Goal: Transaction & Acquisition: Subscribe to service/newsletter

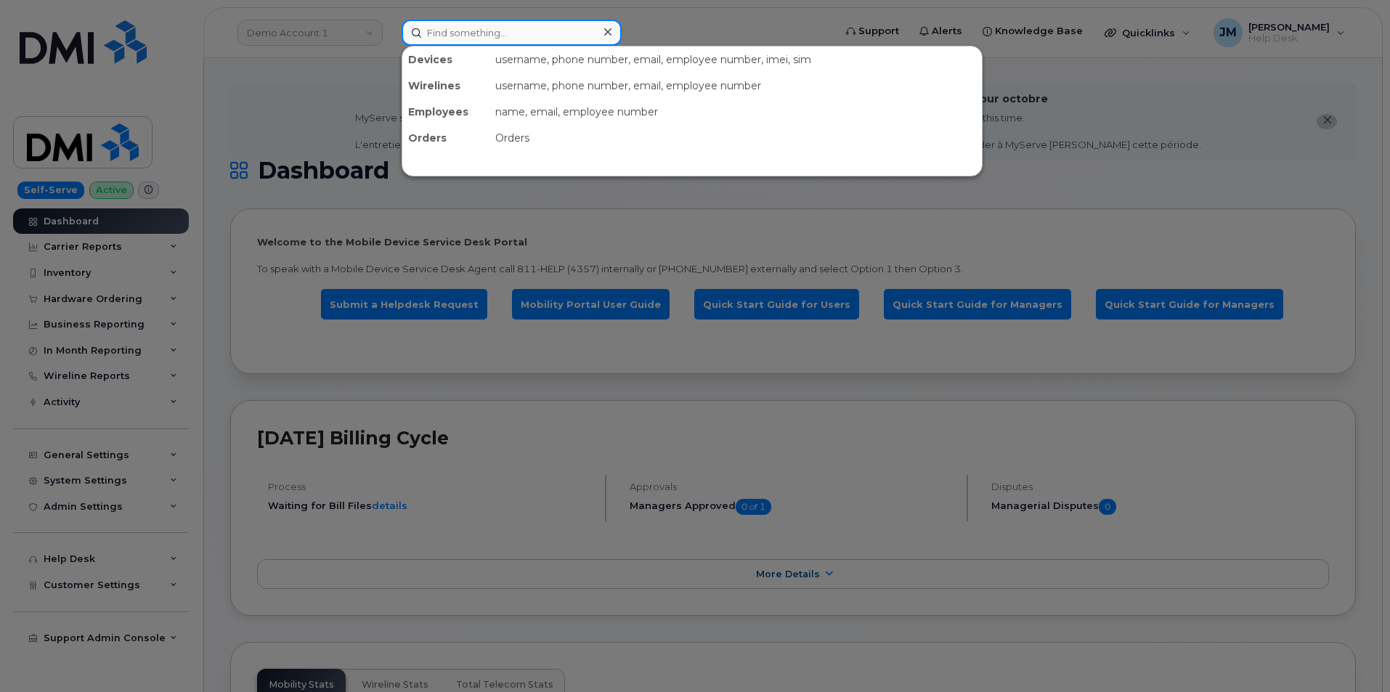
paste input "3465772300"
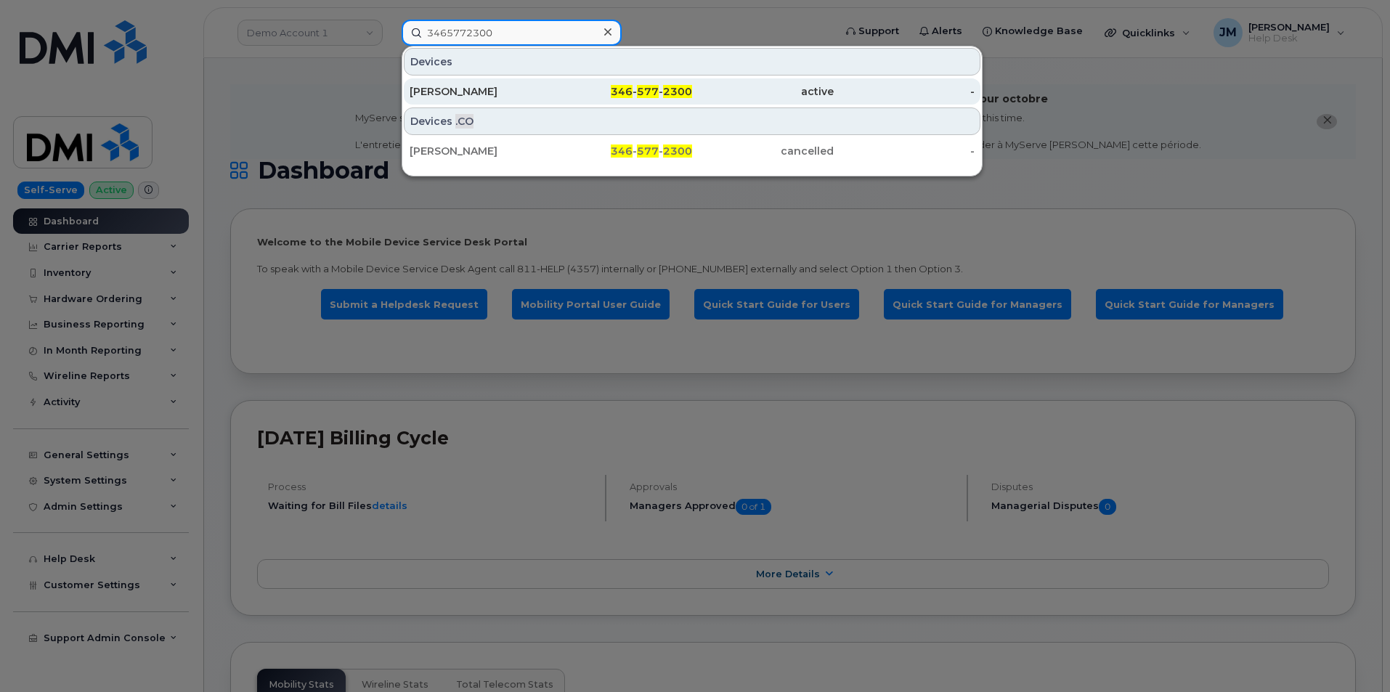
type input "3465772300"
click at [683, 91] on span "2300" at bounding box center [677, 91] width 29 height 13
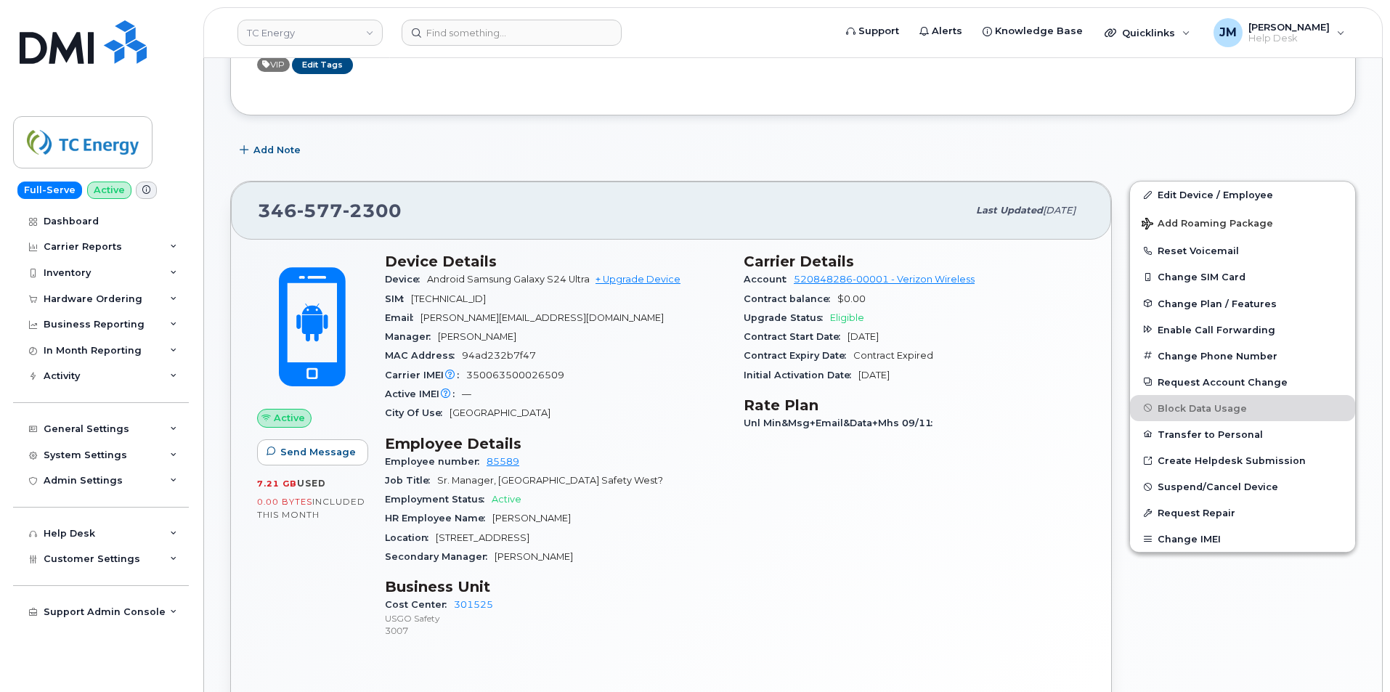
scroll to position [436, 0]
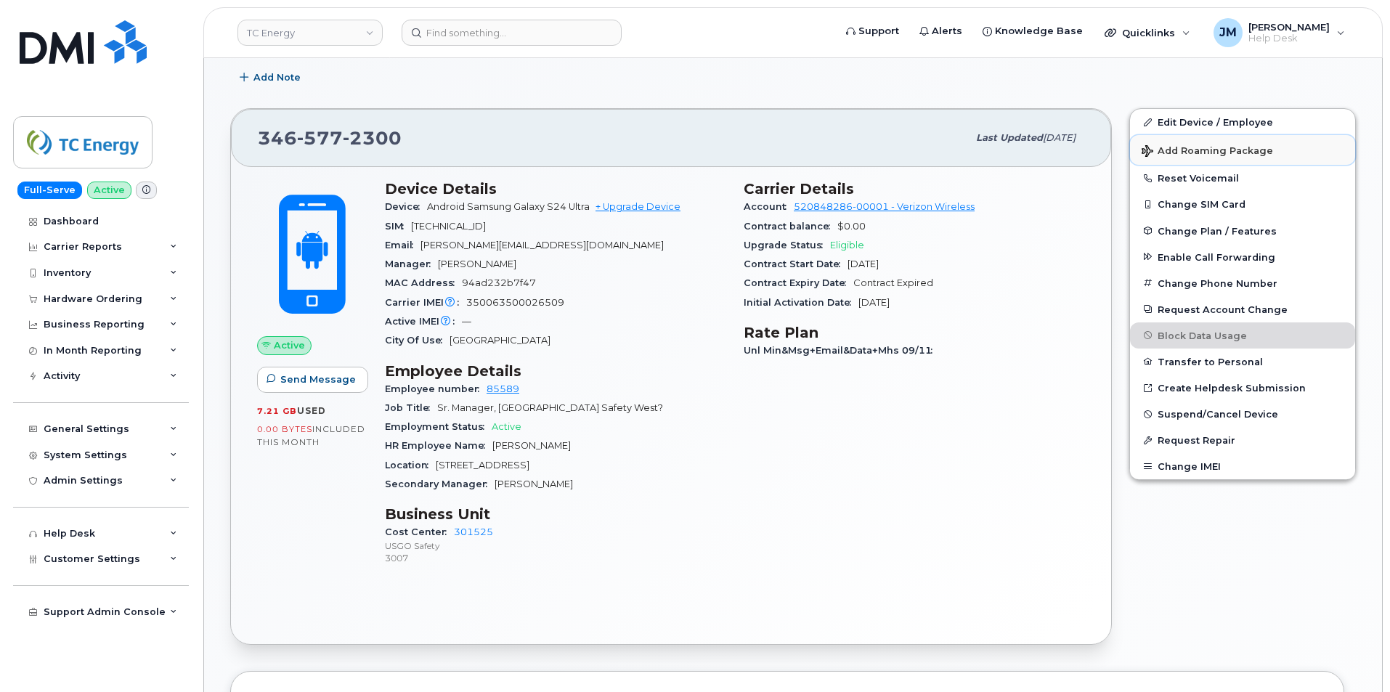
click at [1208, 147] on span "Add Roaming Package" at bounding box center [1207, 152] width 131 height 14
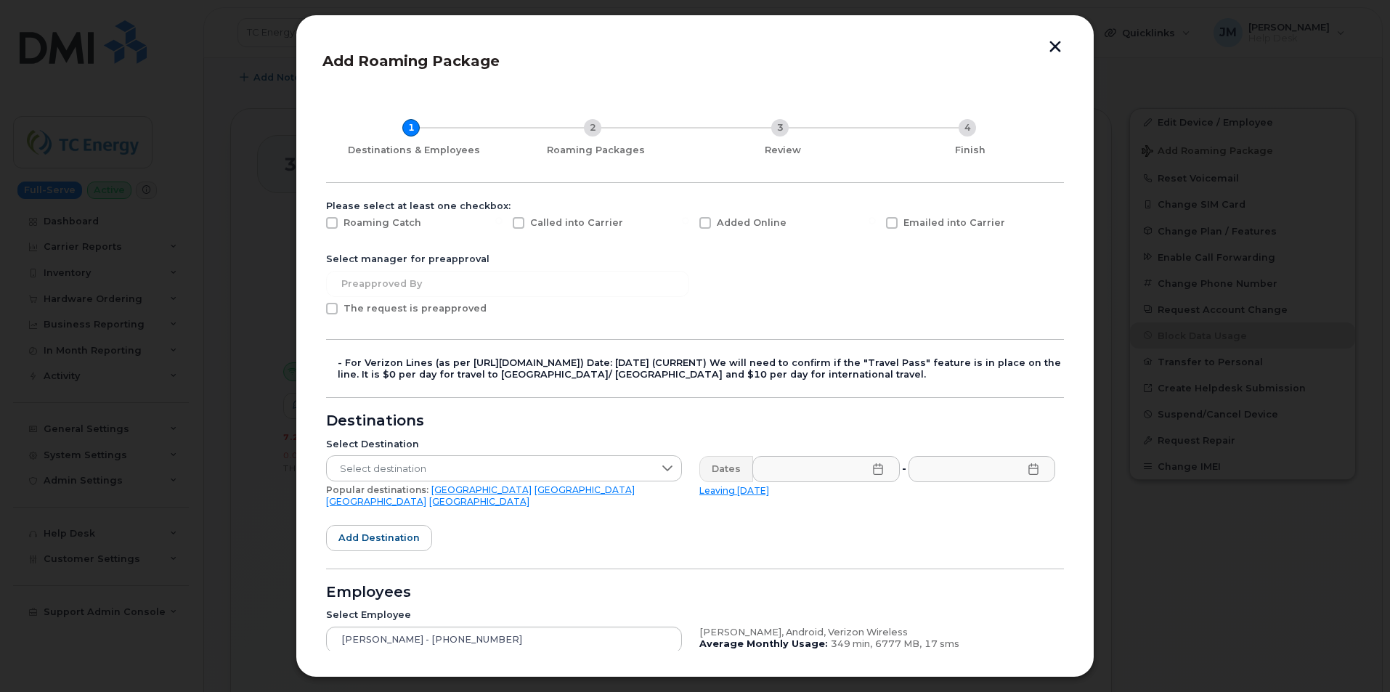
click at [334, 219] on span at bounding box center [332, 223] width 12 height 12
click at [316, 219] on input "Roaming Catch" at bounding box center [312, 220] width 7 height 7
checkbox input "true"
click at [704, 221] on span at bounding box center [705, 223] width 12 height 12
click at [689, 221] on input "Added Online" at bounding box center [685, 220] width 7 height 7
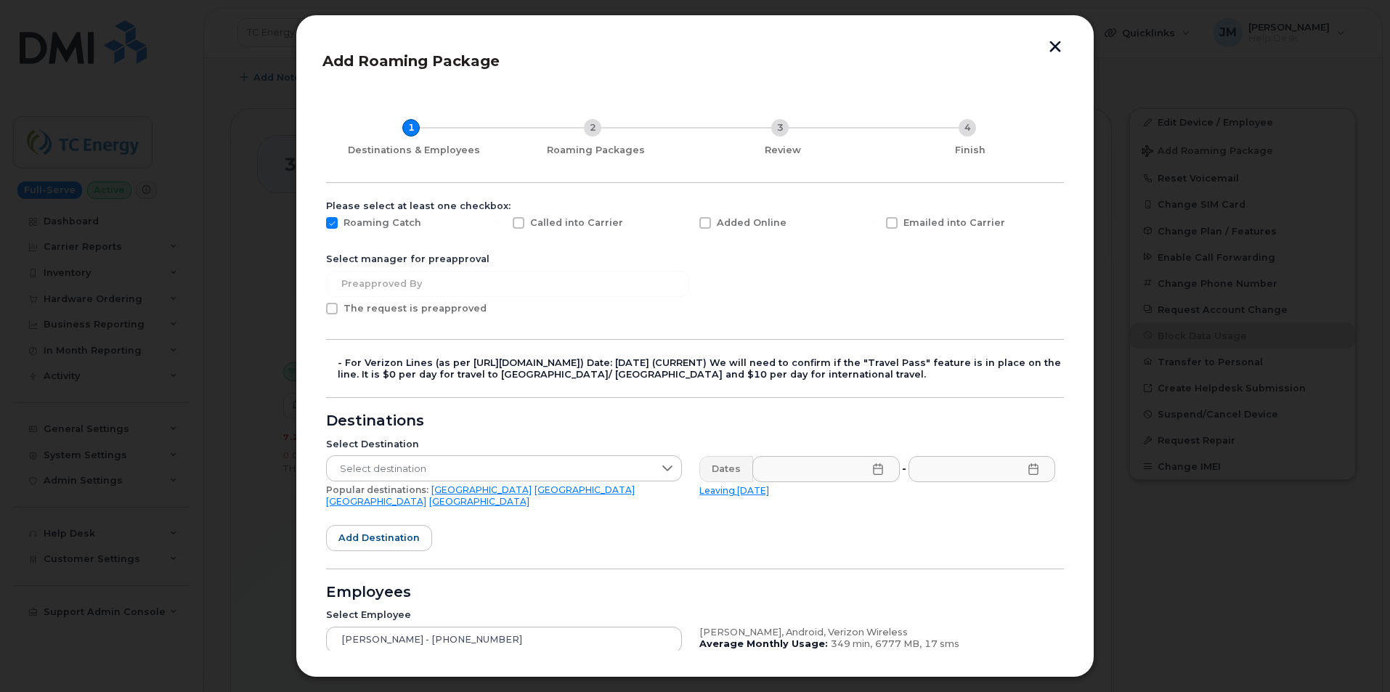
checkbox input "true"
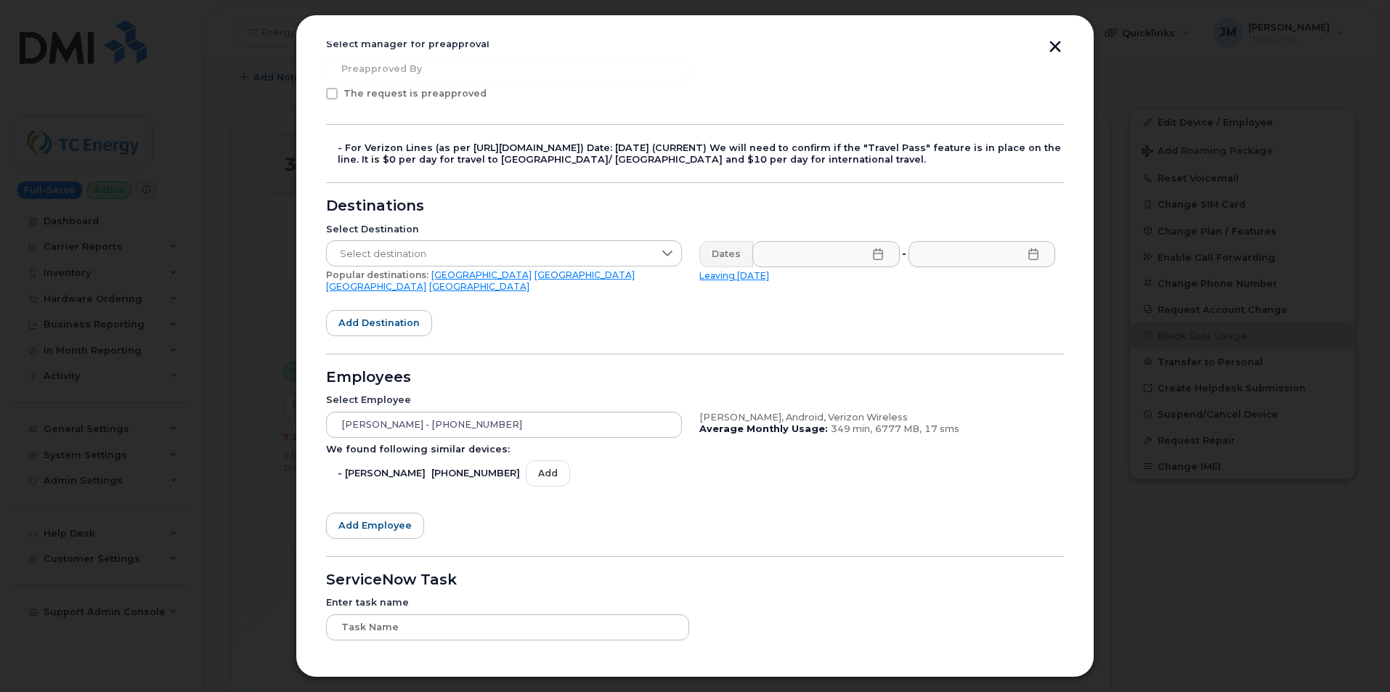
scroll to position [218, 0]
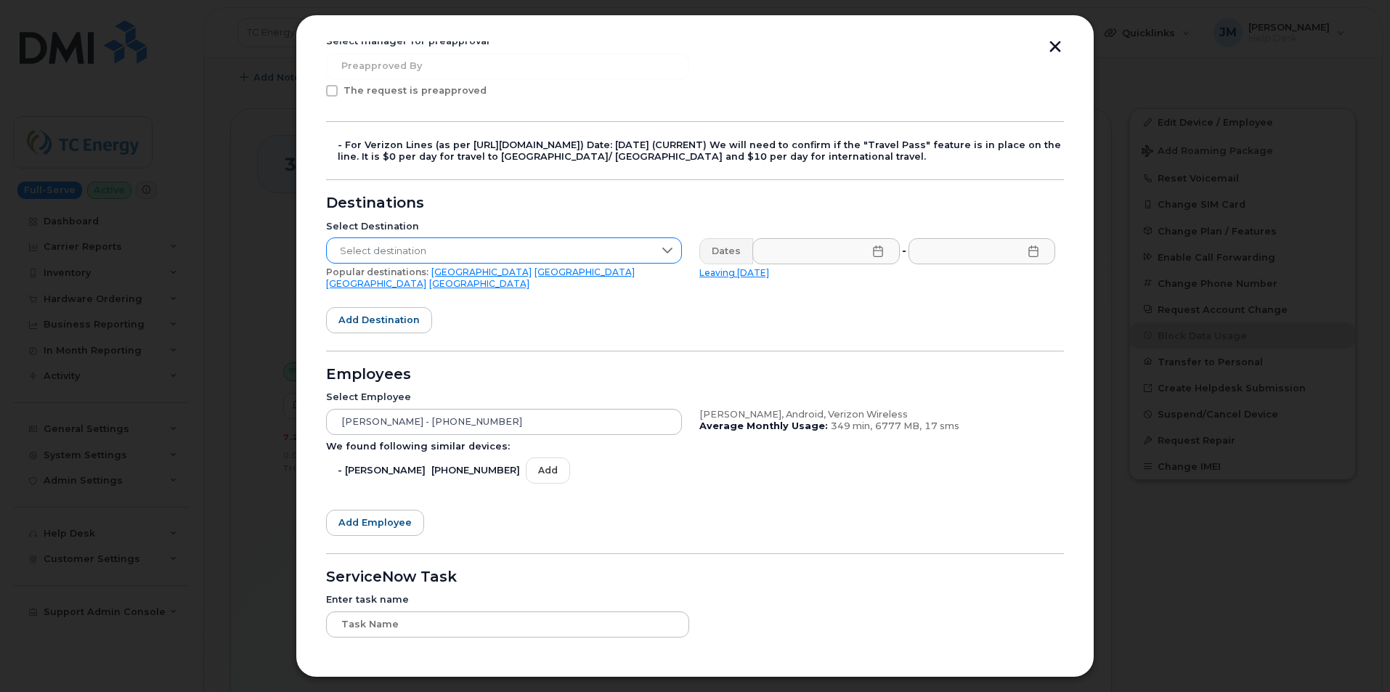
click at [667, 249] on icon at bounding box center [668, 251] width 12 height 12
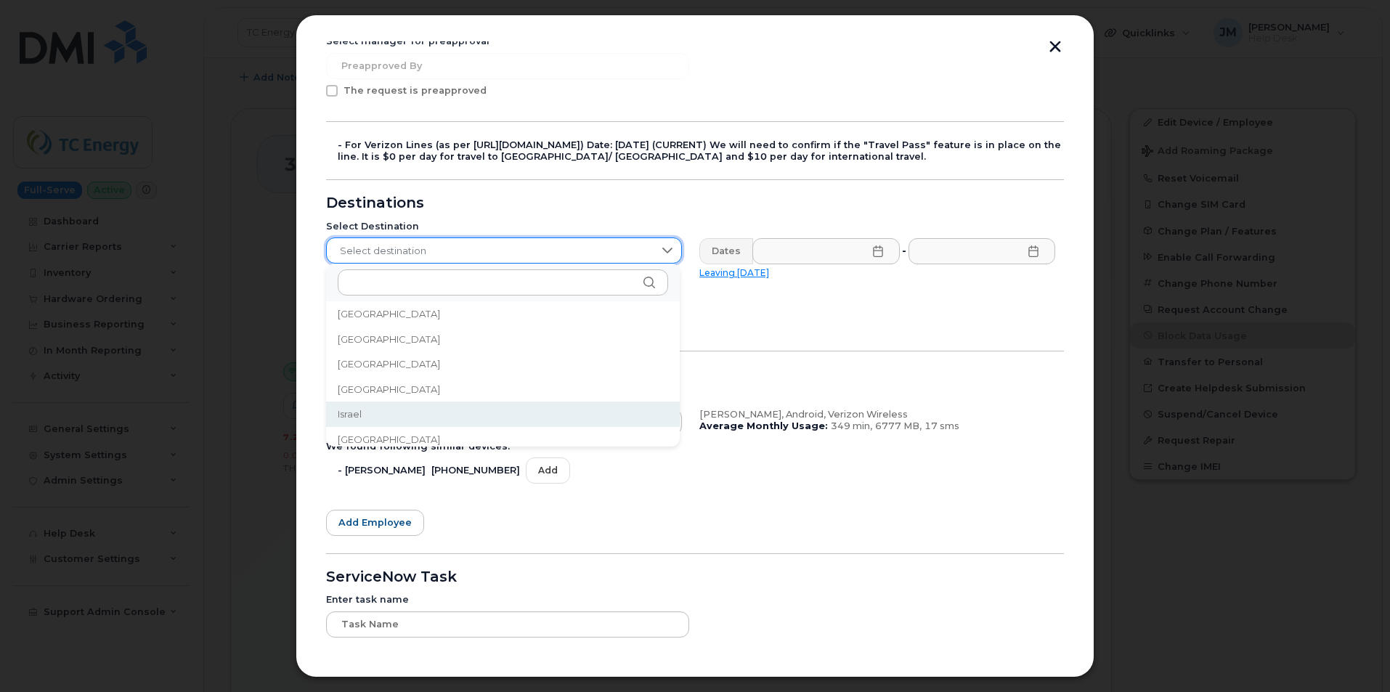
scroll to position [2270, 0]
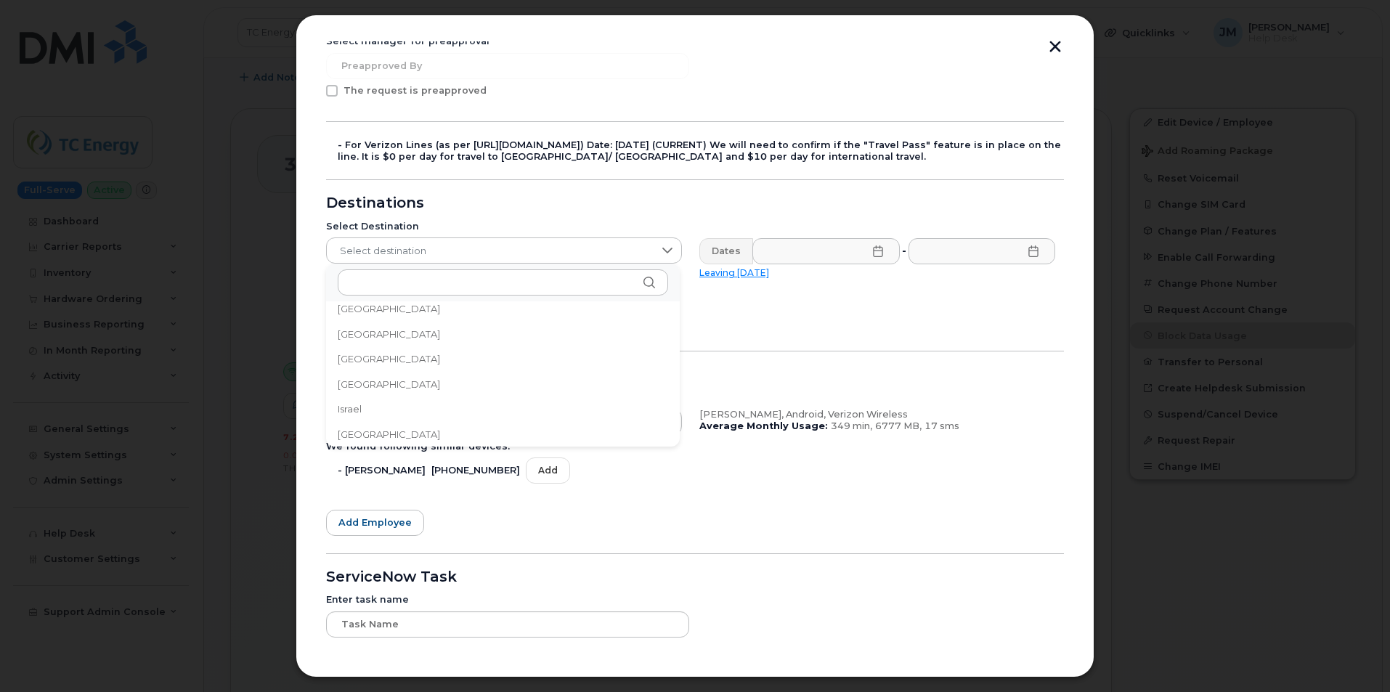
click at [367, 435] on li "Italy" at bounding box center [503, 434] width 354 height 25
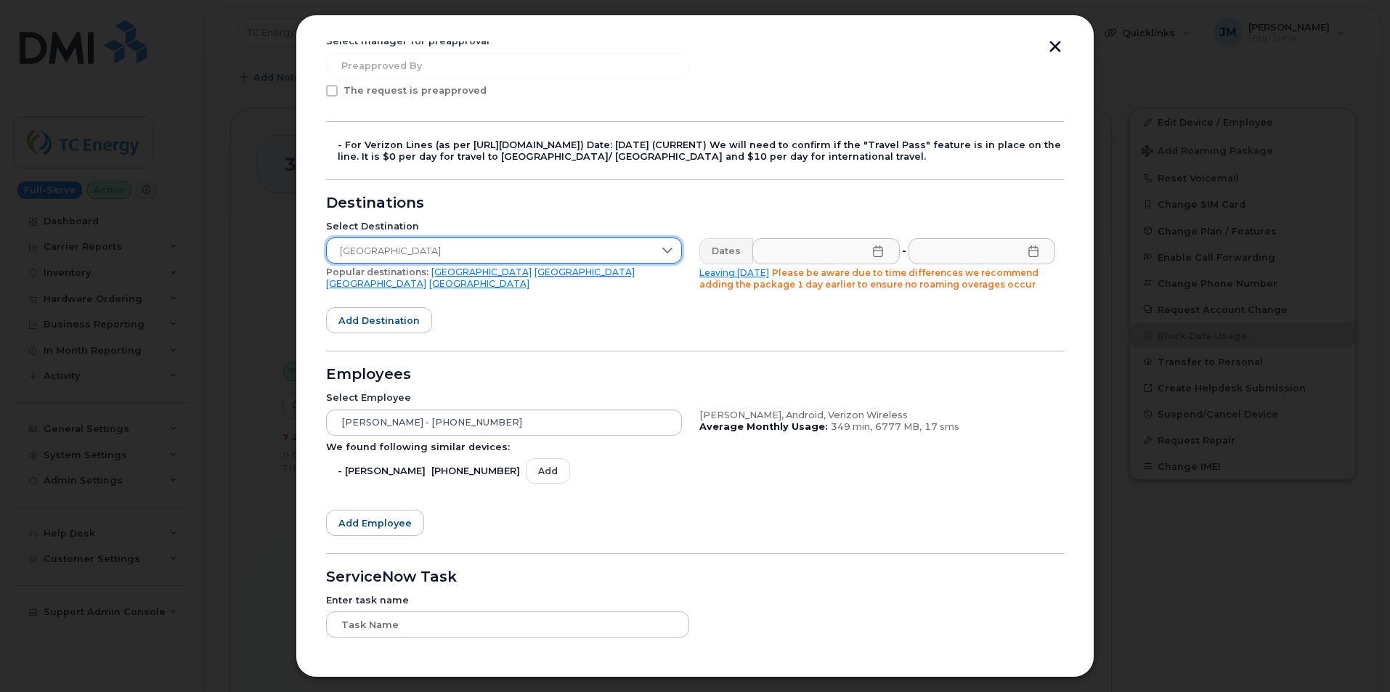
click at [873, 256] on icon at bounding box center [877, 251] width 9 height 12
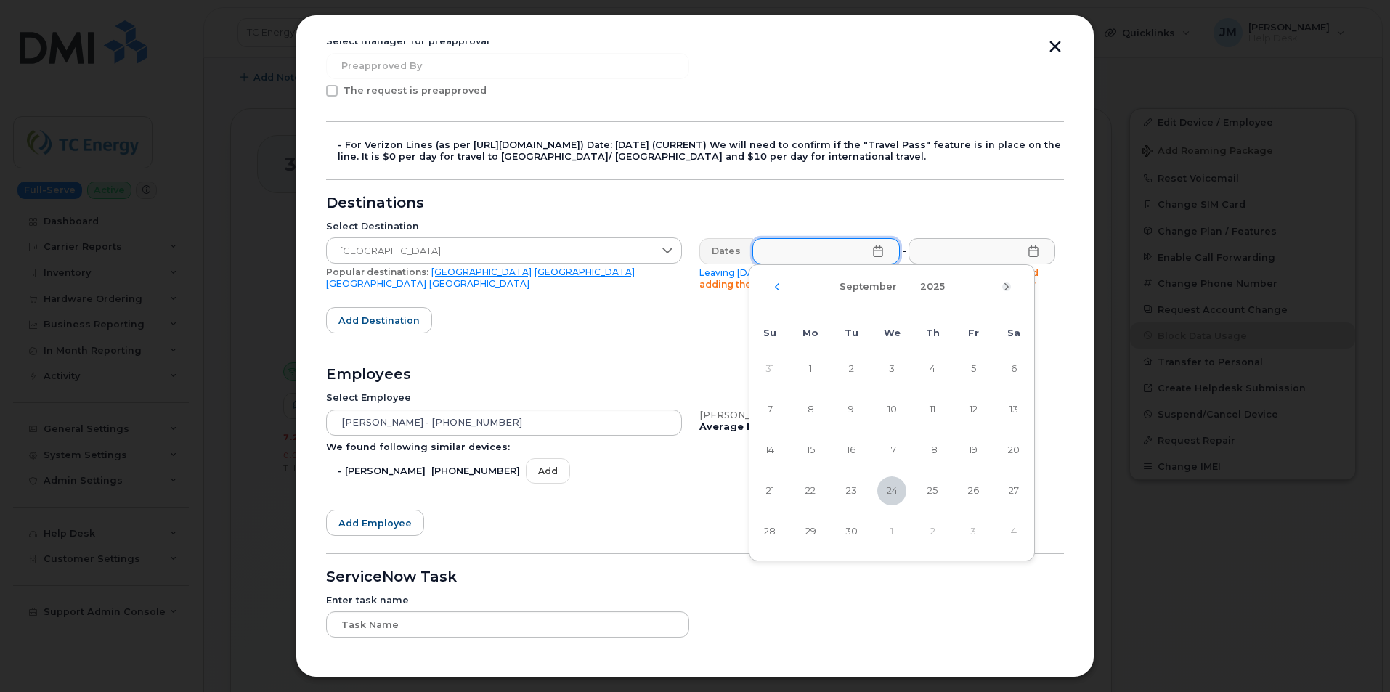
click at [1008, 289] on icon "Next Month" at bounding box center [1006, 287] width 9 height 12
click at [854, 407] on span "7" at bounding box center [851, 409] width 29 height 29
type input "10/07/2025"
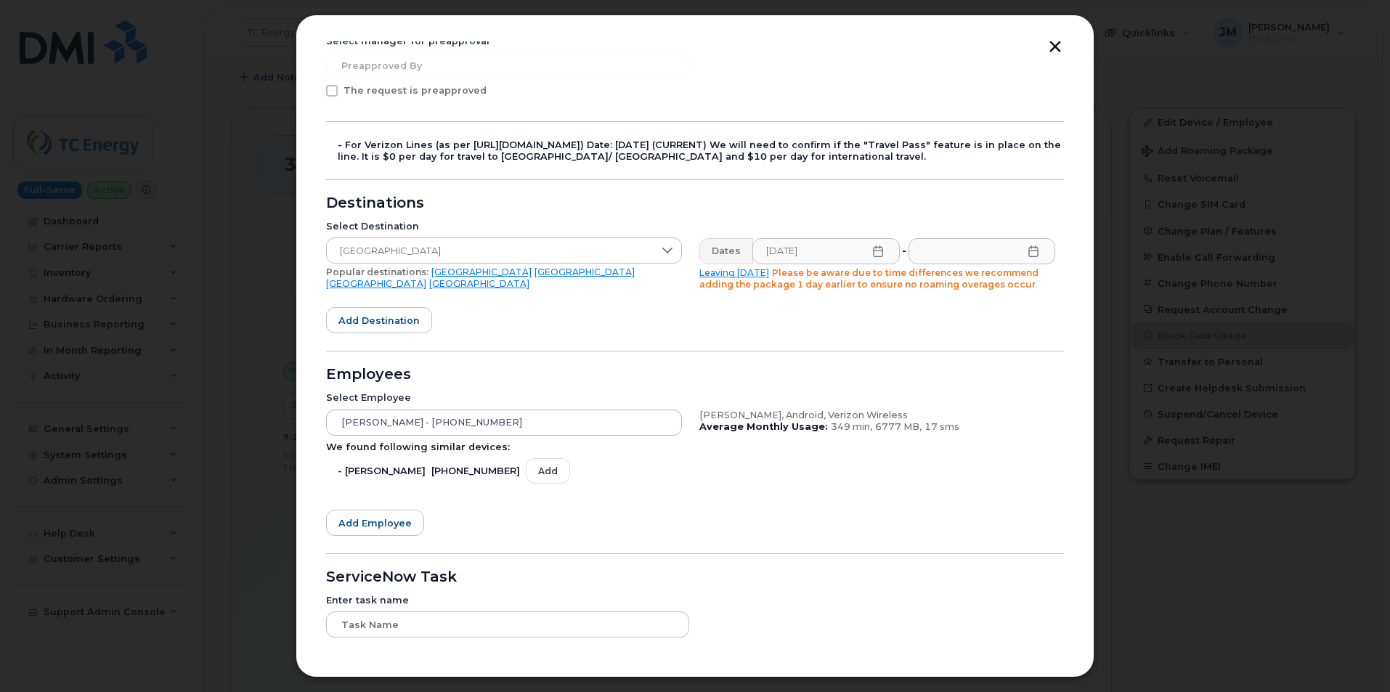
click at [1031, 250] on icon at bounding box center [1034, 251] width 12 height 12
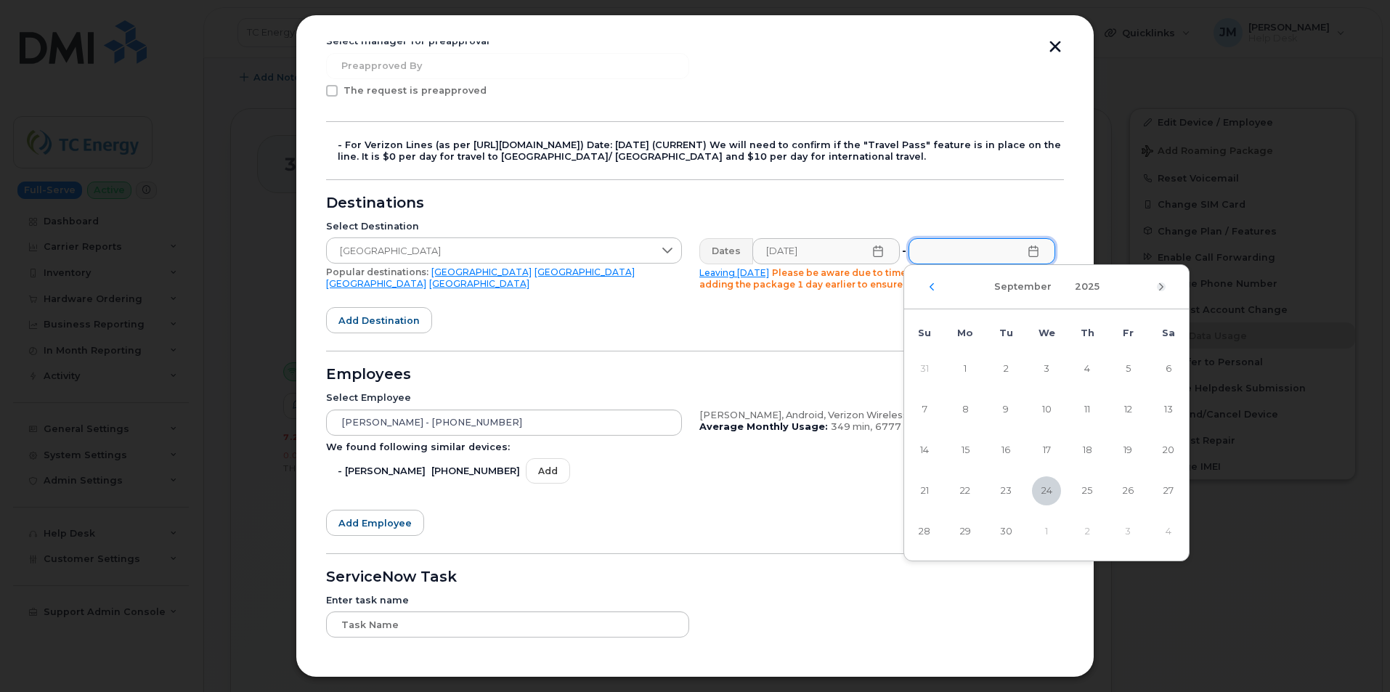
click at [1162, 288] on icon "Next Month" at bounding box center [1161, 286] width 4 height 7
click at [1170, 492] on span "25" at bounding box center [1168, 490] width 29 height 29
type input "10/25/2025"
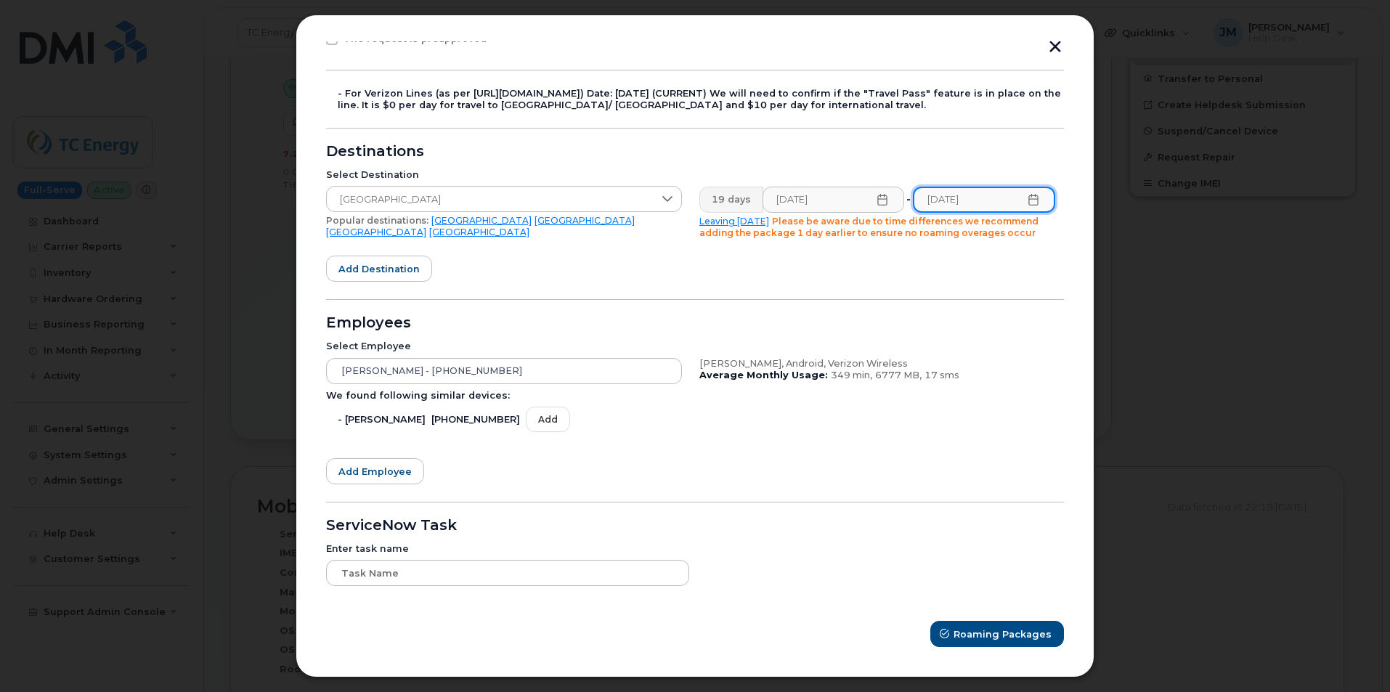
scroll to position [726, 0]
drag, startPoint x: 423, startPoint y: 370, endPoint x: 402, endPoint y: 370, distance: 21.1
click at [402, 370] on div "JOHN DOWNING - 346-577-2300 Please enter 3 or more characters" at bounding box center [504, 371] width 356 height 26
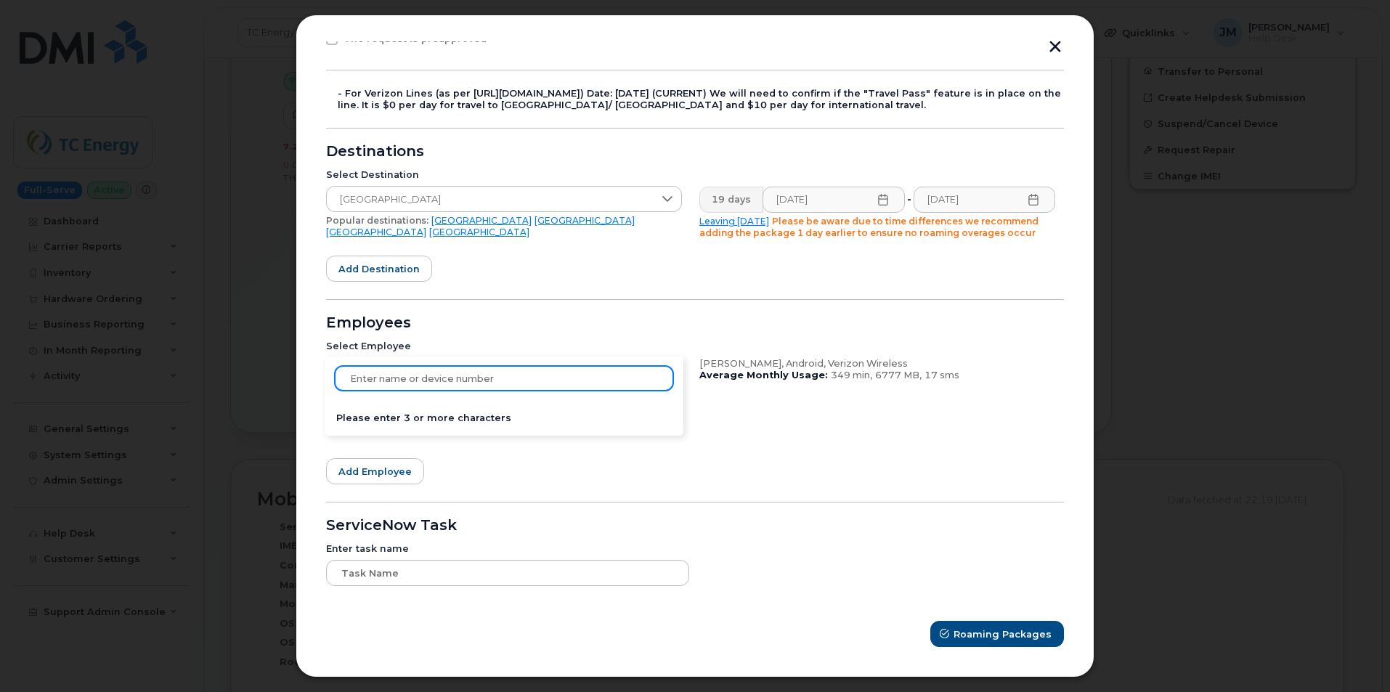
click at [367, 380] on input at bounding box center [504, 378] width 340 height 26
paste input "Paul Shovelier"
click at [431, 381] on input "Paul Shovelier" at bounding box center [504, 378] width 340 height 26
click at [382, 382] on input "Paul Shovelier" at bounding box center [504, 378] width 340 height 26
type input "Paul Shovelier"
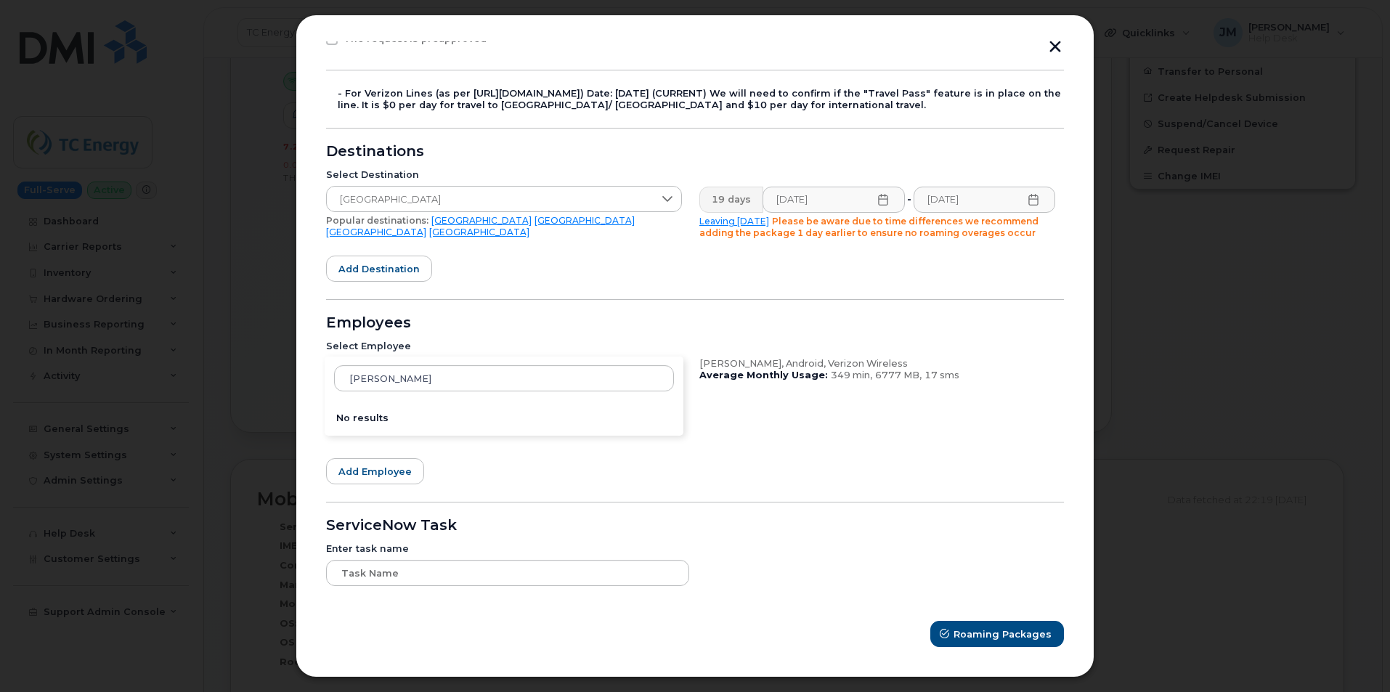
click at [235, 102] on div at bounding box center [695, 346] width 1390 height 692
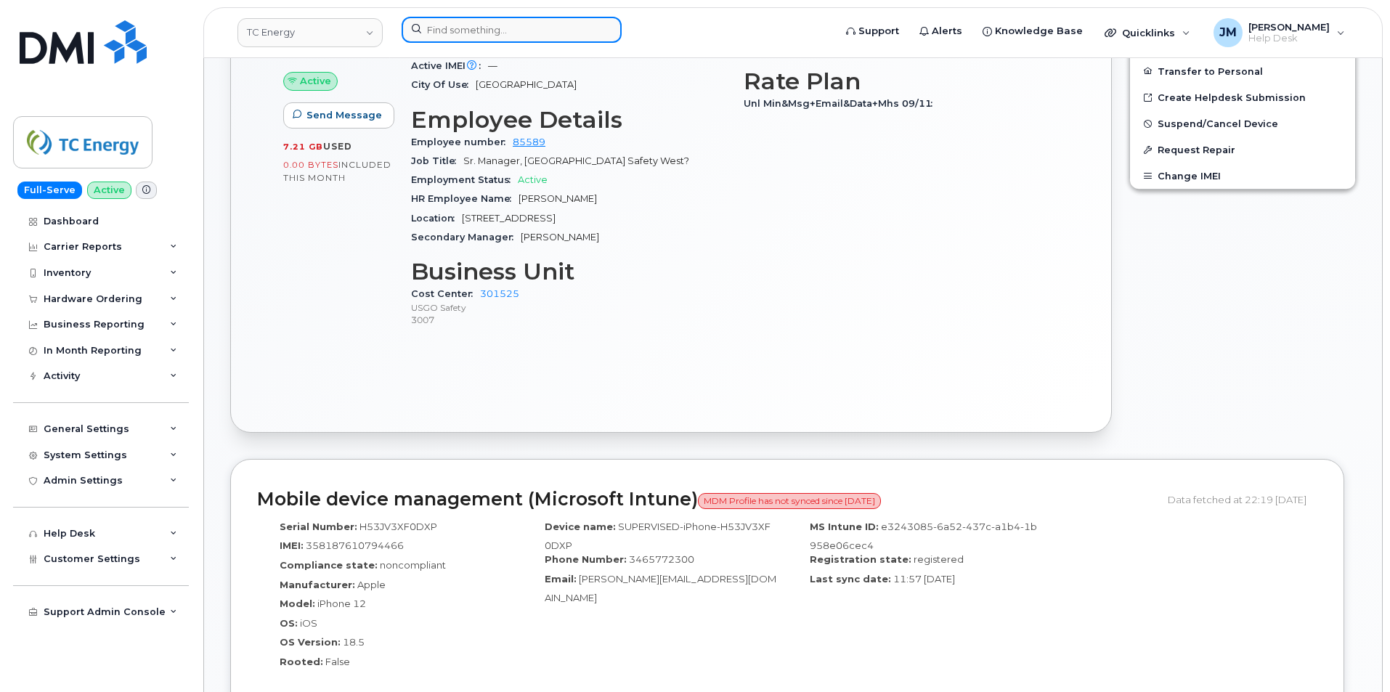
click at [474, 27] on input at bounding box center [512, 30] width 220 height 26
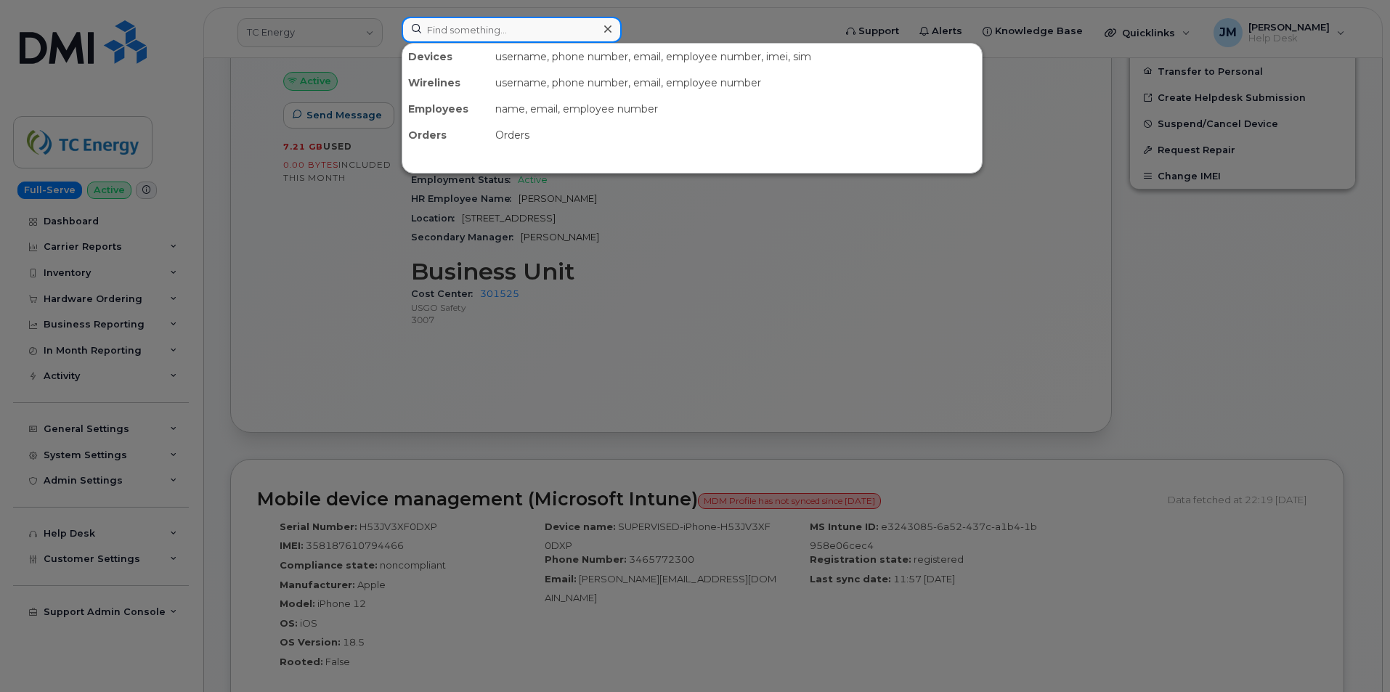
paste input "Paul Shovelier"
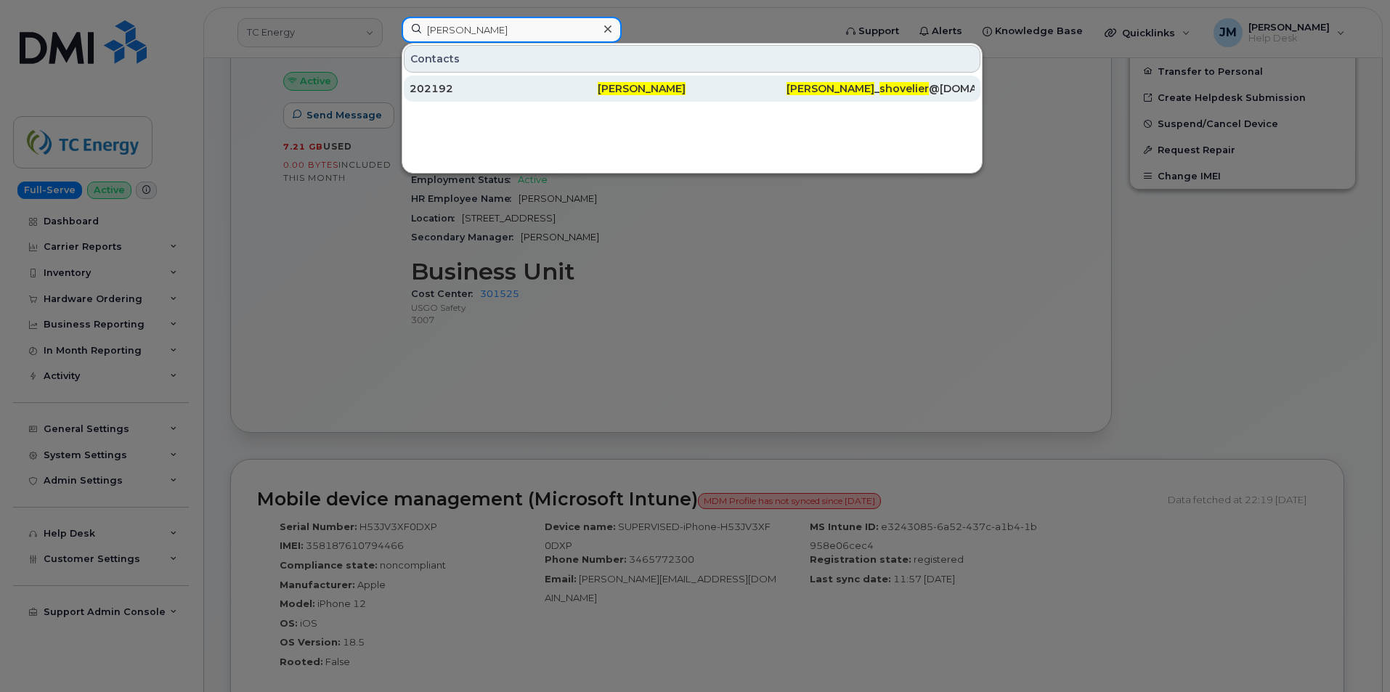
type input "Paul Shovelier"
click at [622, 83] on div "Paul Shovelier" at bounding box center [692, 88] width 188 height 15
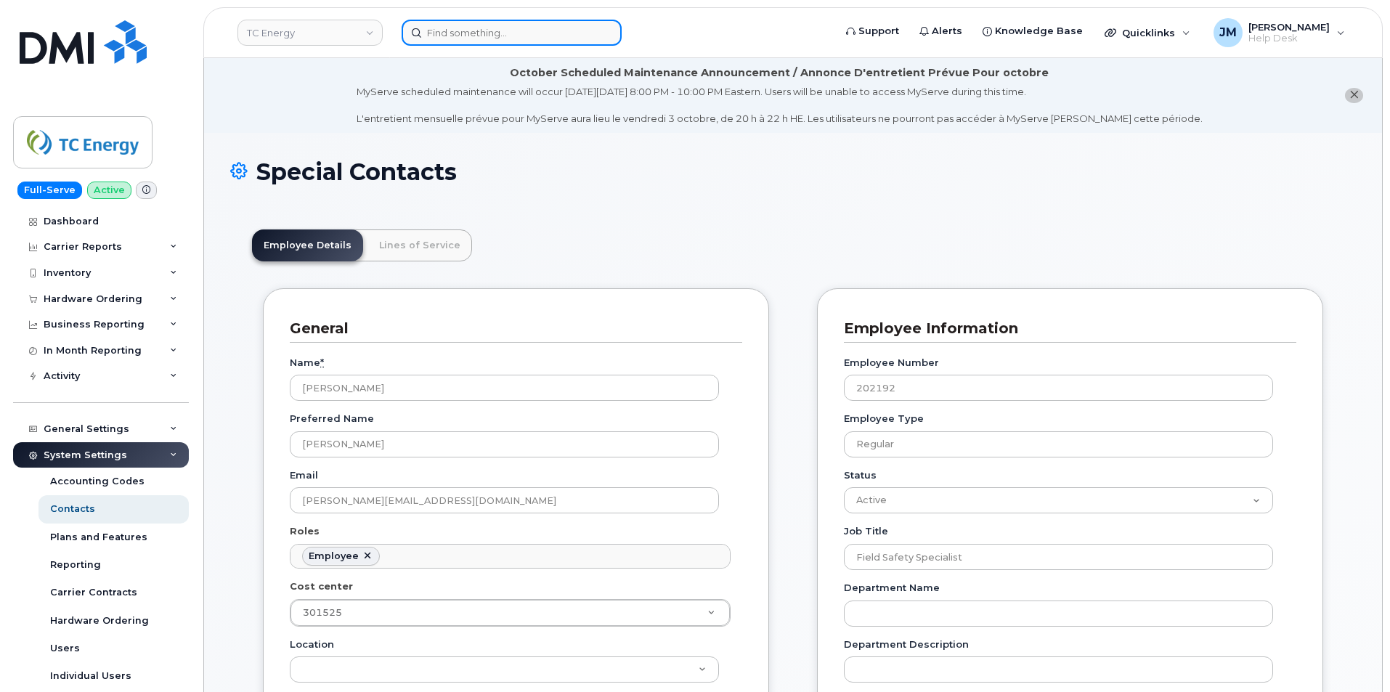
click at [534, 33] on input at bounding box center [512, 33] width 220 height 26
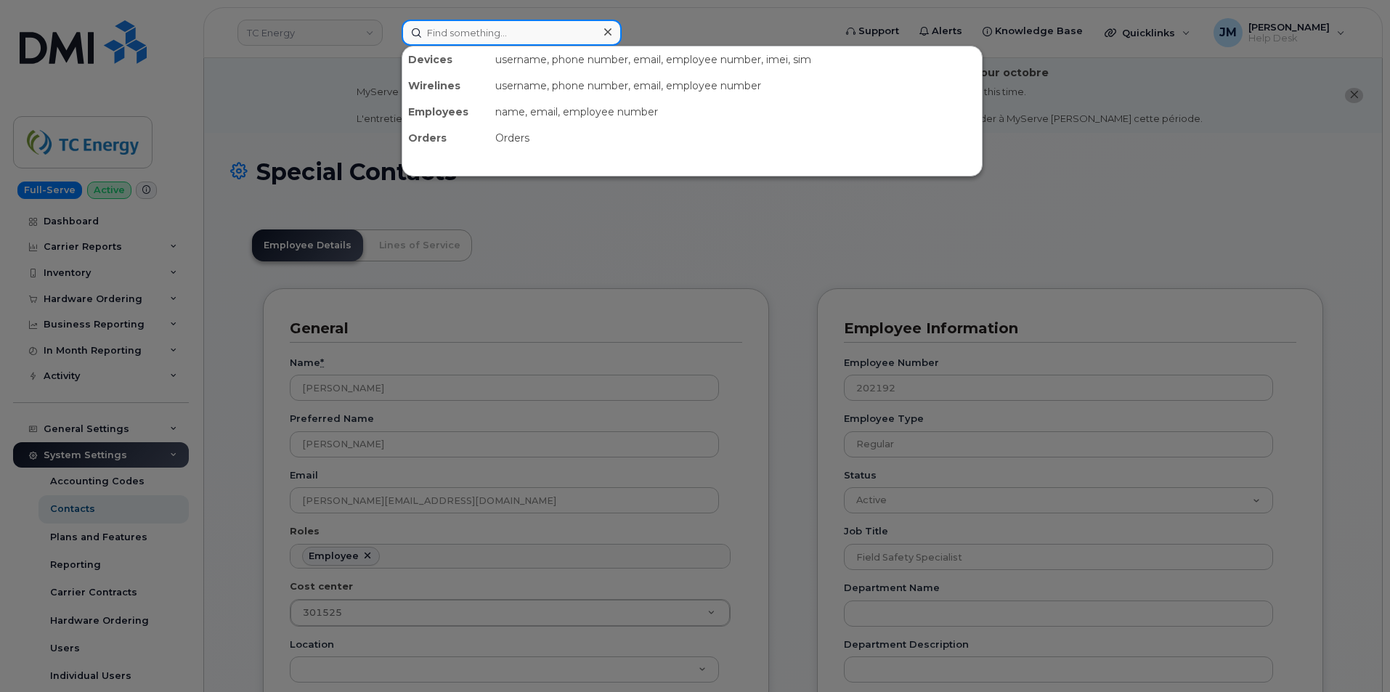
paste input "3465772300"
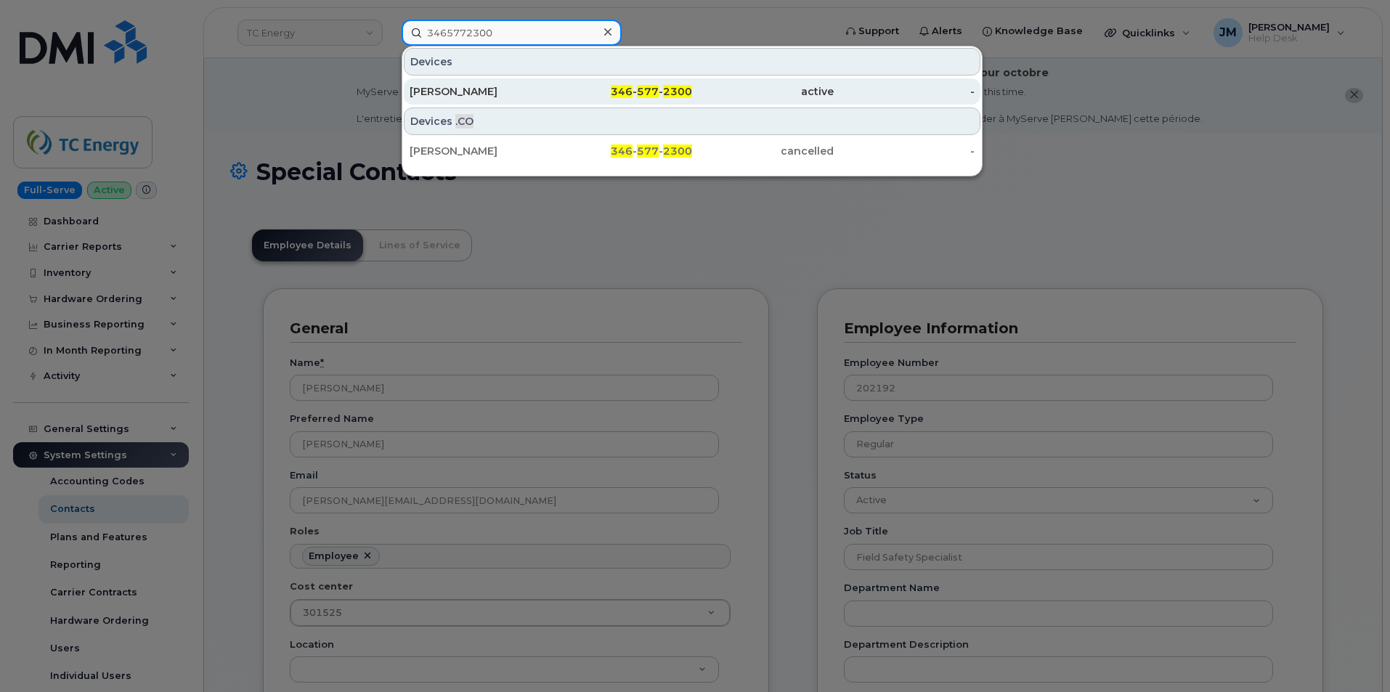
type input "3465772300"
click at [476, 93] on div "JOHN DOWNING" at bounding box center [481, 91] width 142 height 15
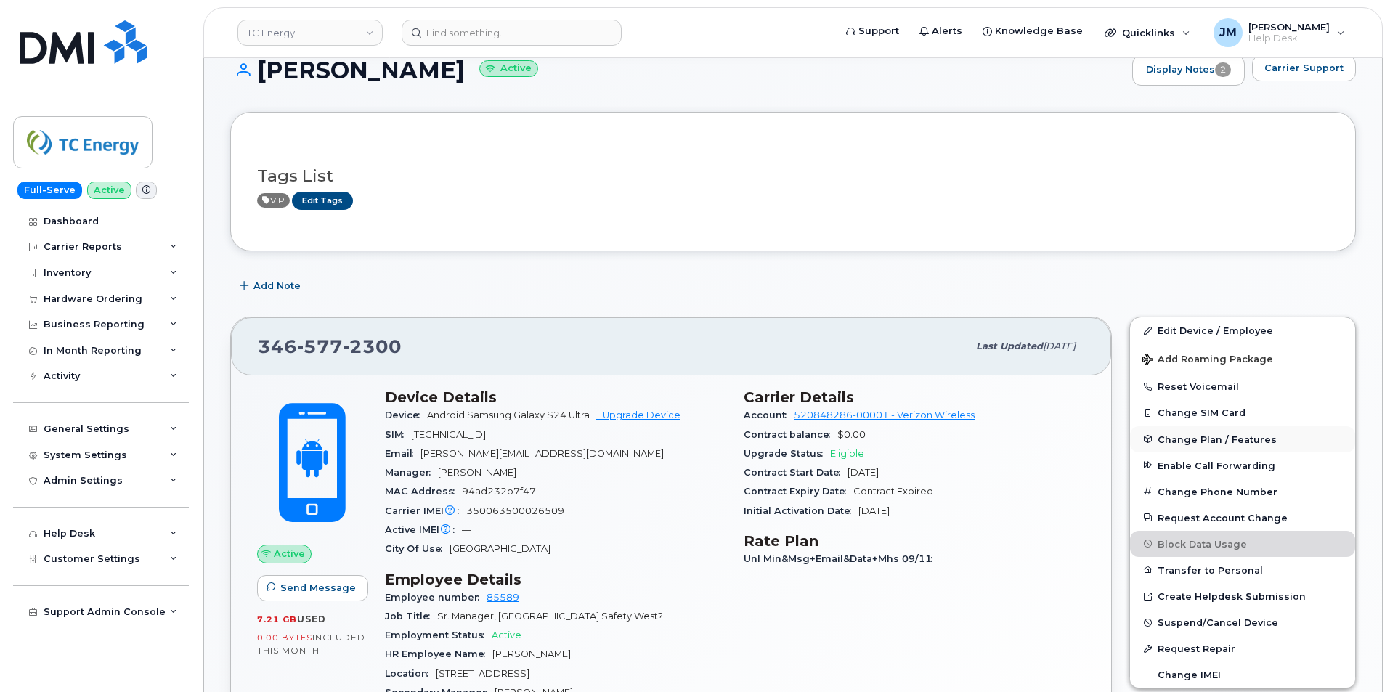
scroll to position [290, 0]
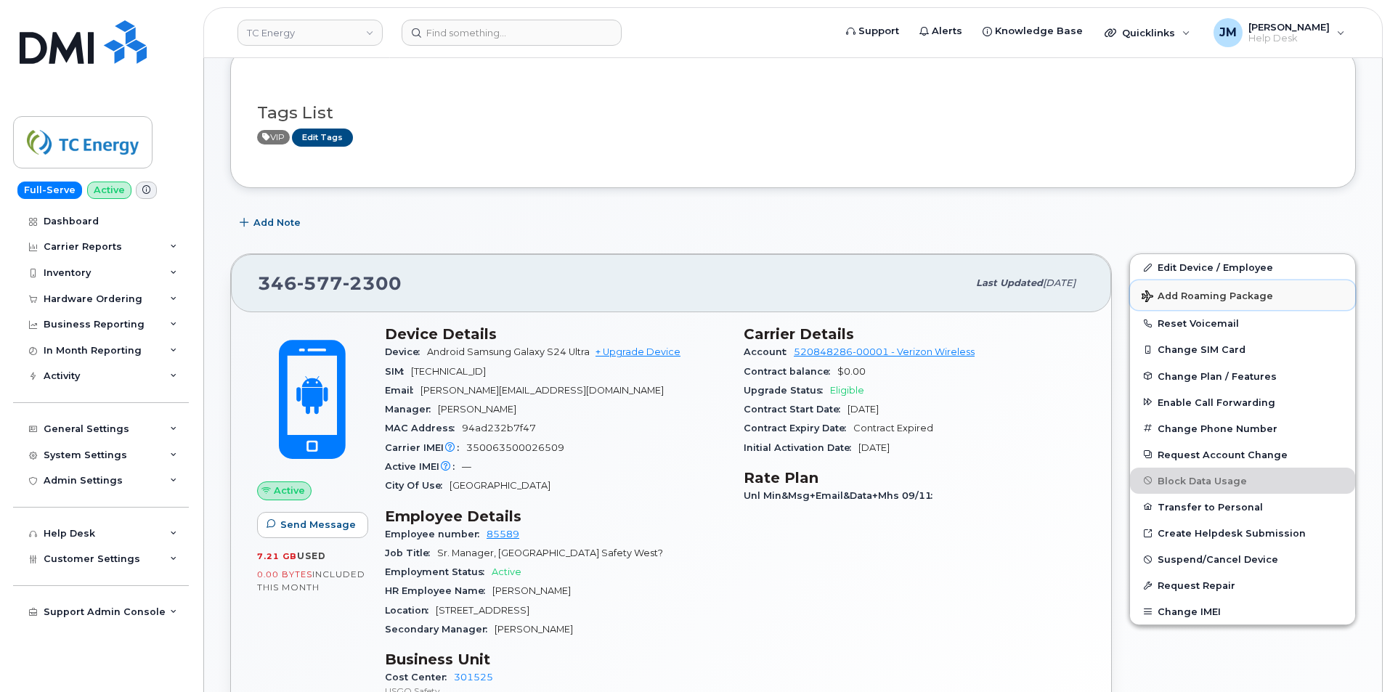
click at [1200, 293] on span "Add Roaming Package" at bounding box center [1207, 297] width 131 height 14
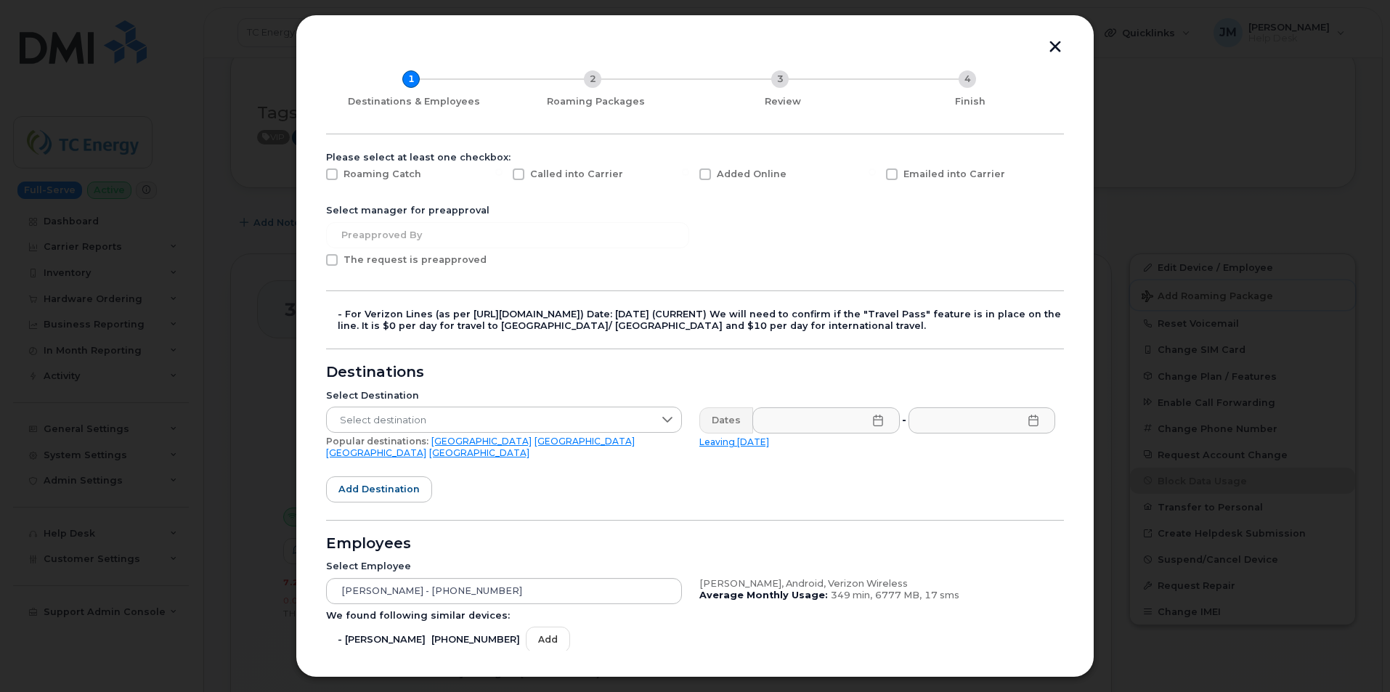
scroll to position [73, 0]
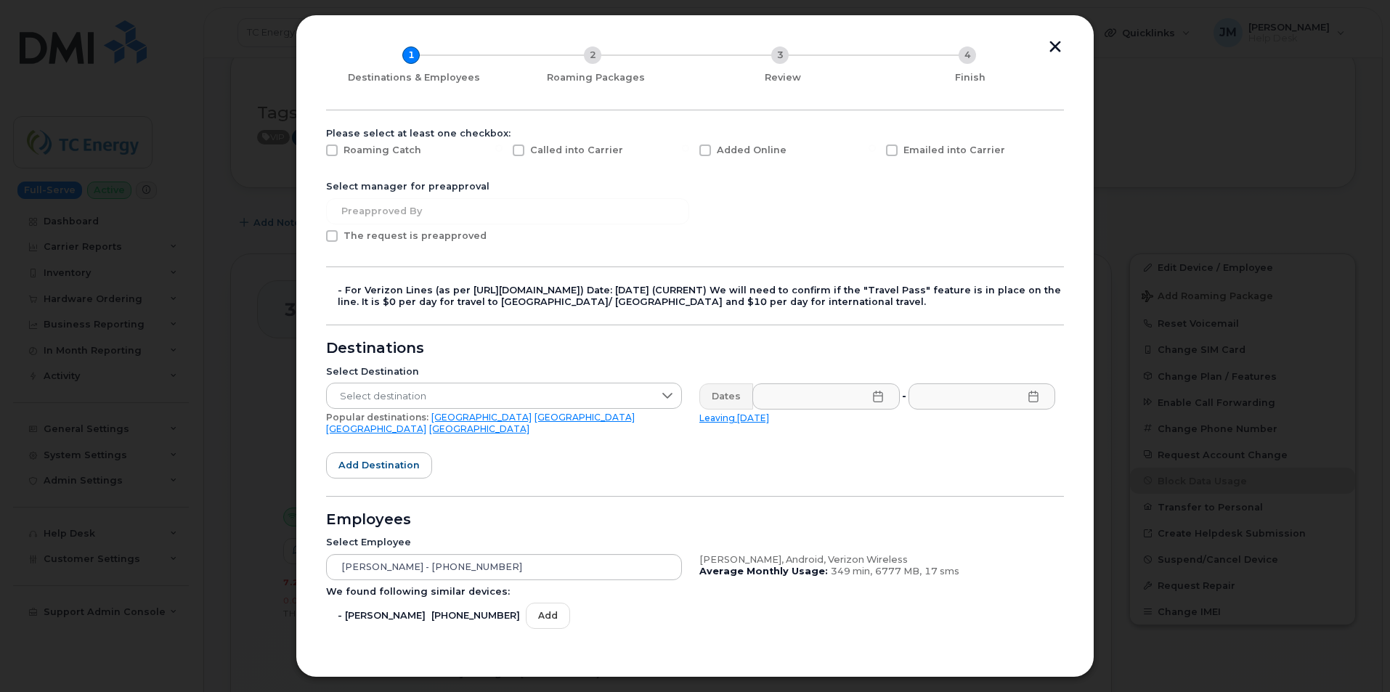
click at [333, 154] on span at bounding box center [332, 151] width 12 height 12
click at [316, 152] on input "Roaming Catch" at bounding box center [312, 148] width 7 height 7
checkbox input "true"
click at [701, 150] on span at bounding box center [705, 151] width 12 height 12
click at [689, 150] on input "Added Online" at bounding box center [685, 148] width 7 height 7
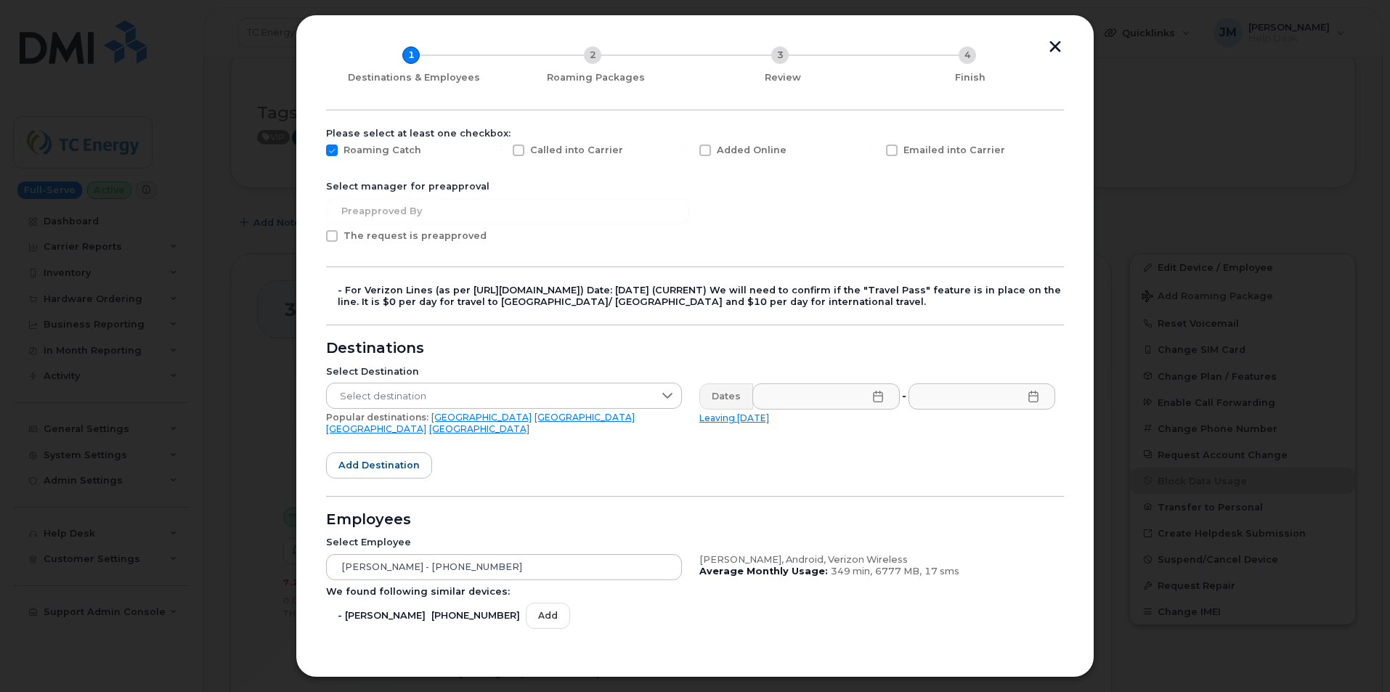
checkbox input "true"
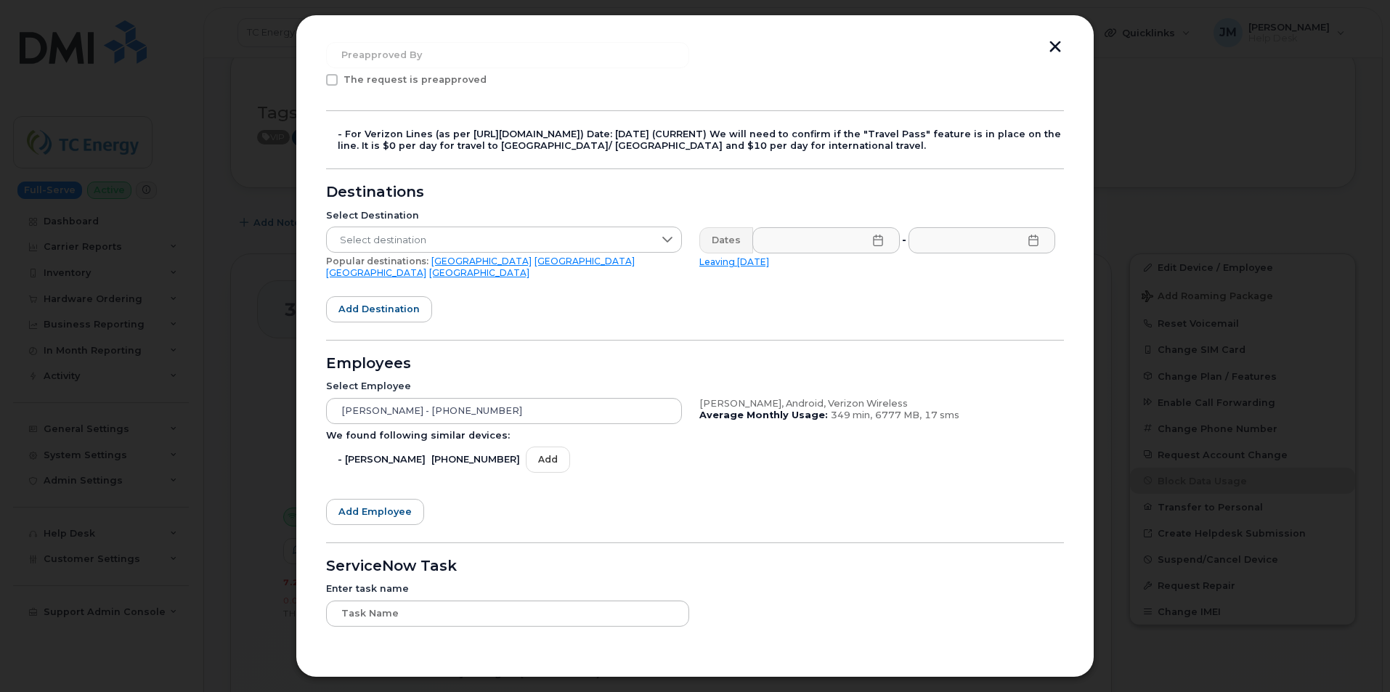
scroll to position [259, 0]
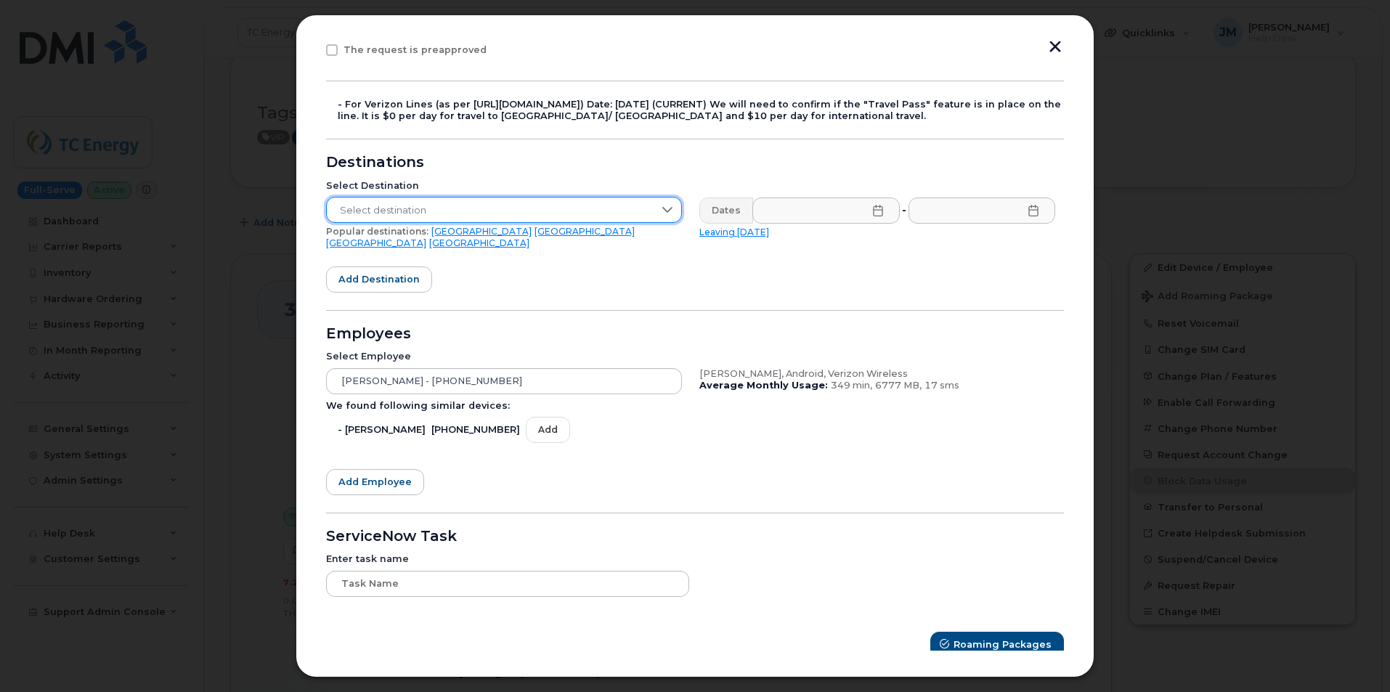
click at [516, 207] on span "Select destination" at bounding box center [490, 211] width 327 height 26
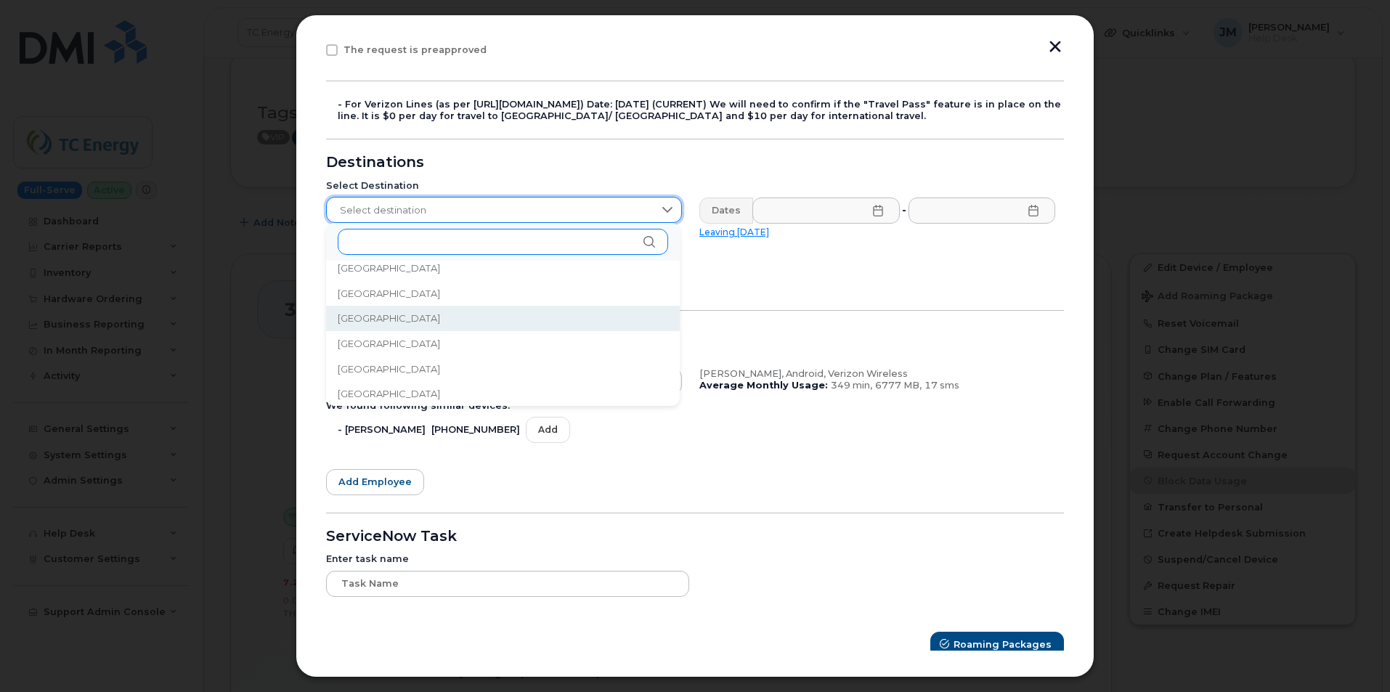
scroll to position [4423, 0]
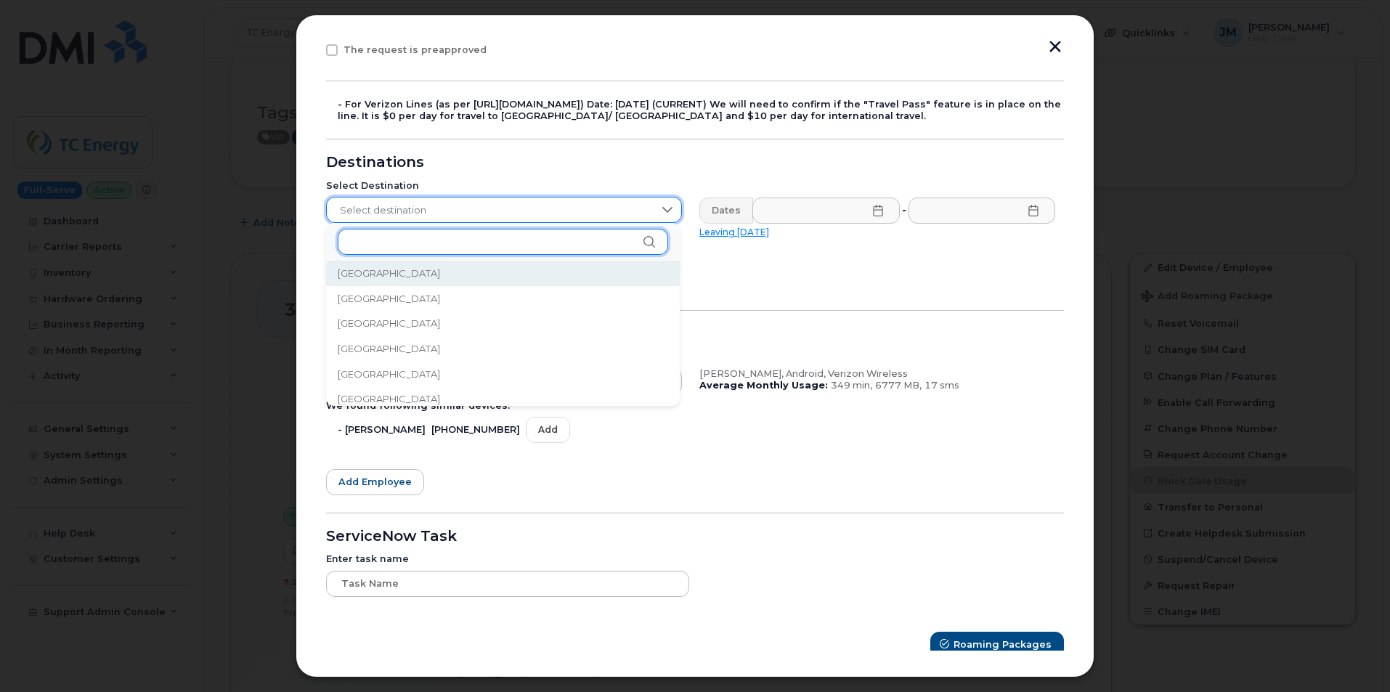
click at [391, 236] on input "text" at bounding box center [503, 242] width 330 height 26
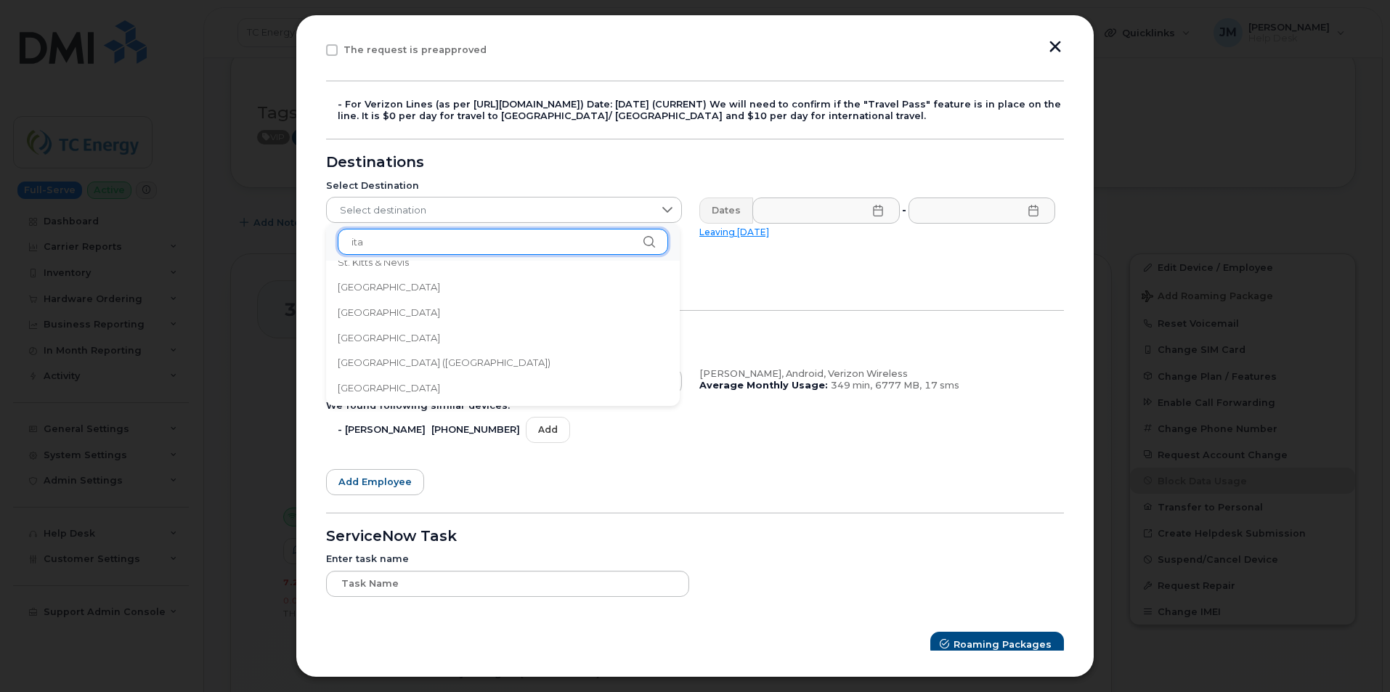
scroll to position [0, 0]
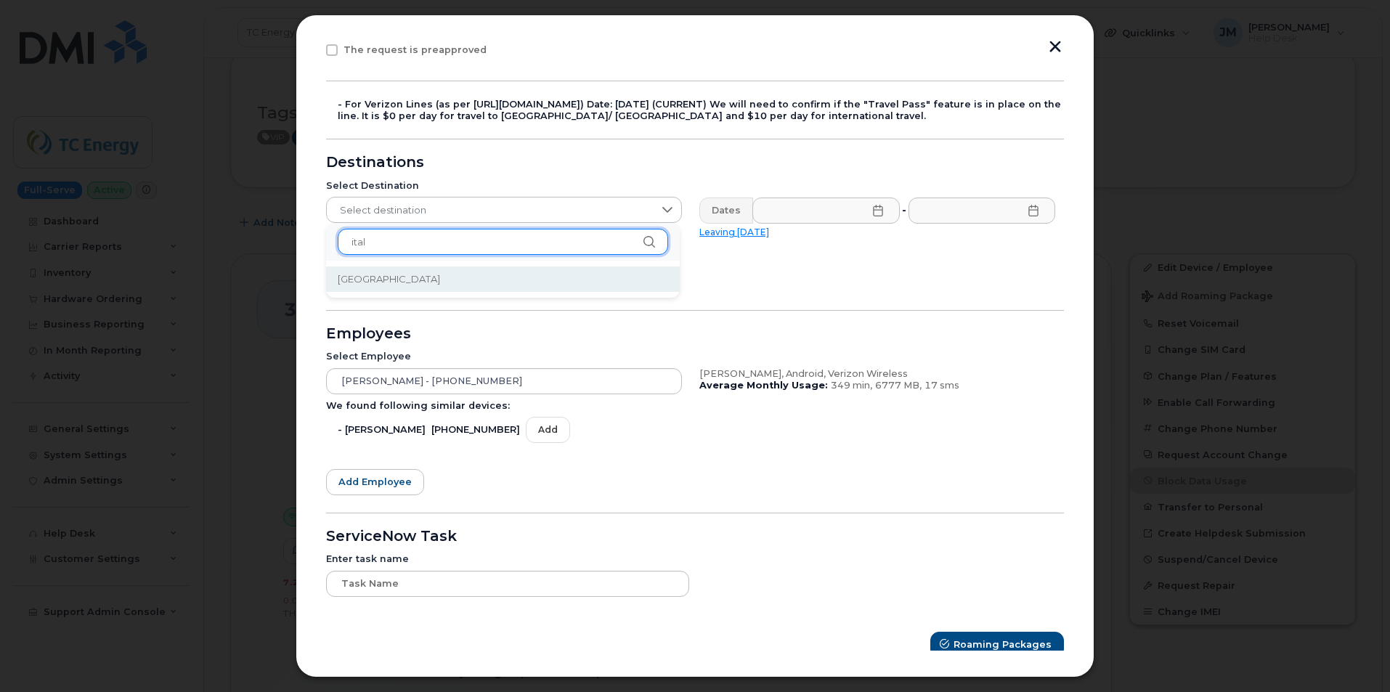
type input "ital"
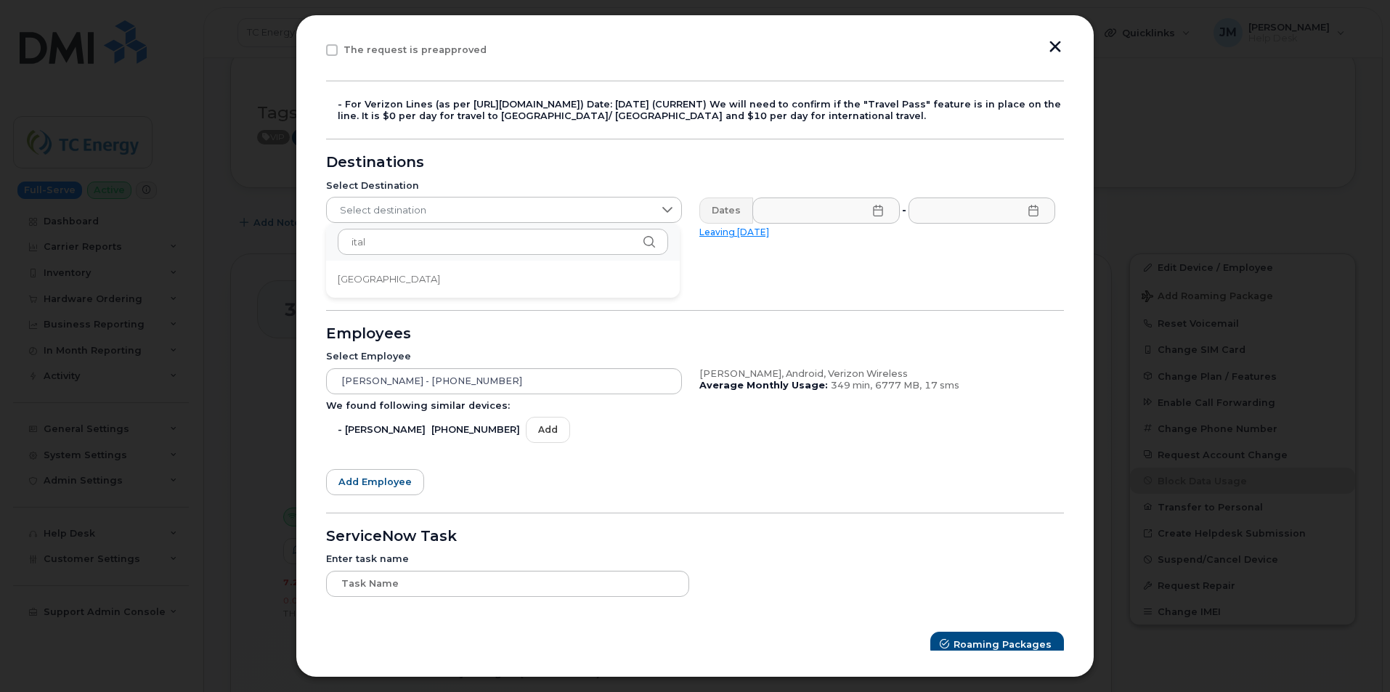
click at [365, 282] on li "Italy" at bounding box center [503, 278] width 354 height 25
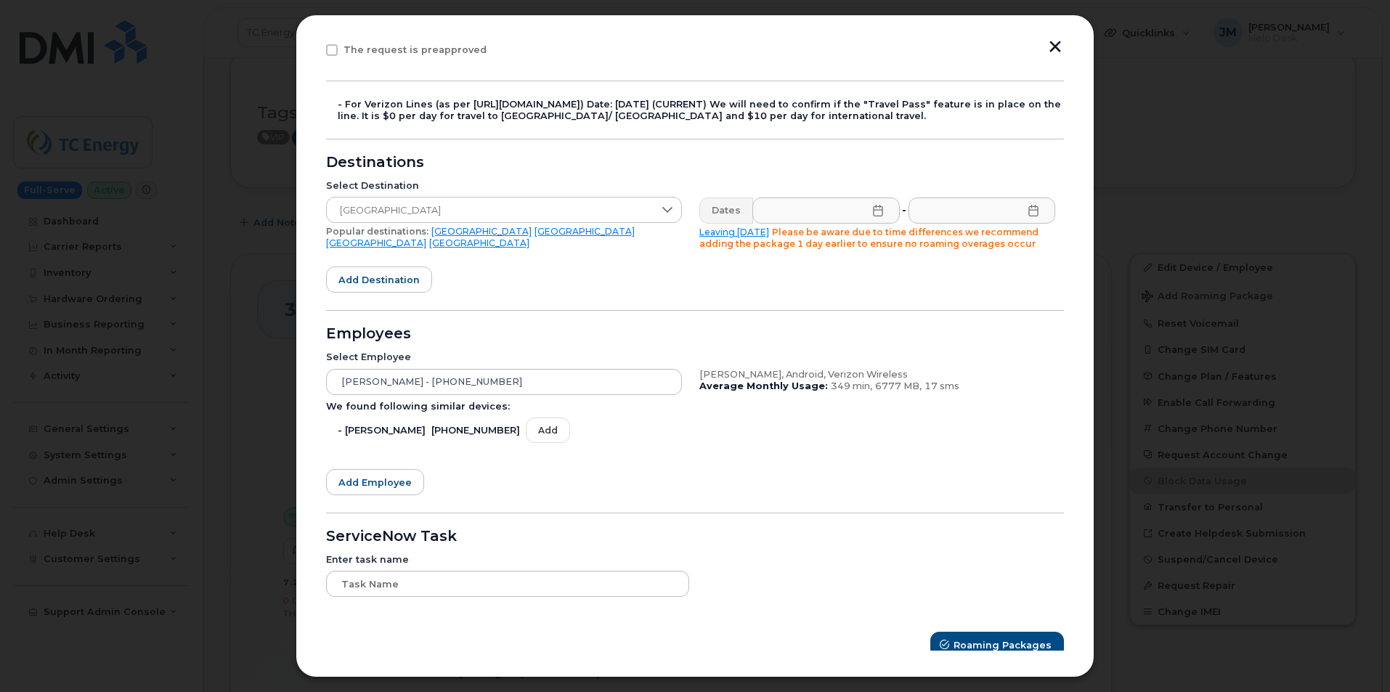
click at [874, 209] on icon at bounding box center [878, 211] width 12 height 12
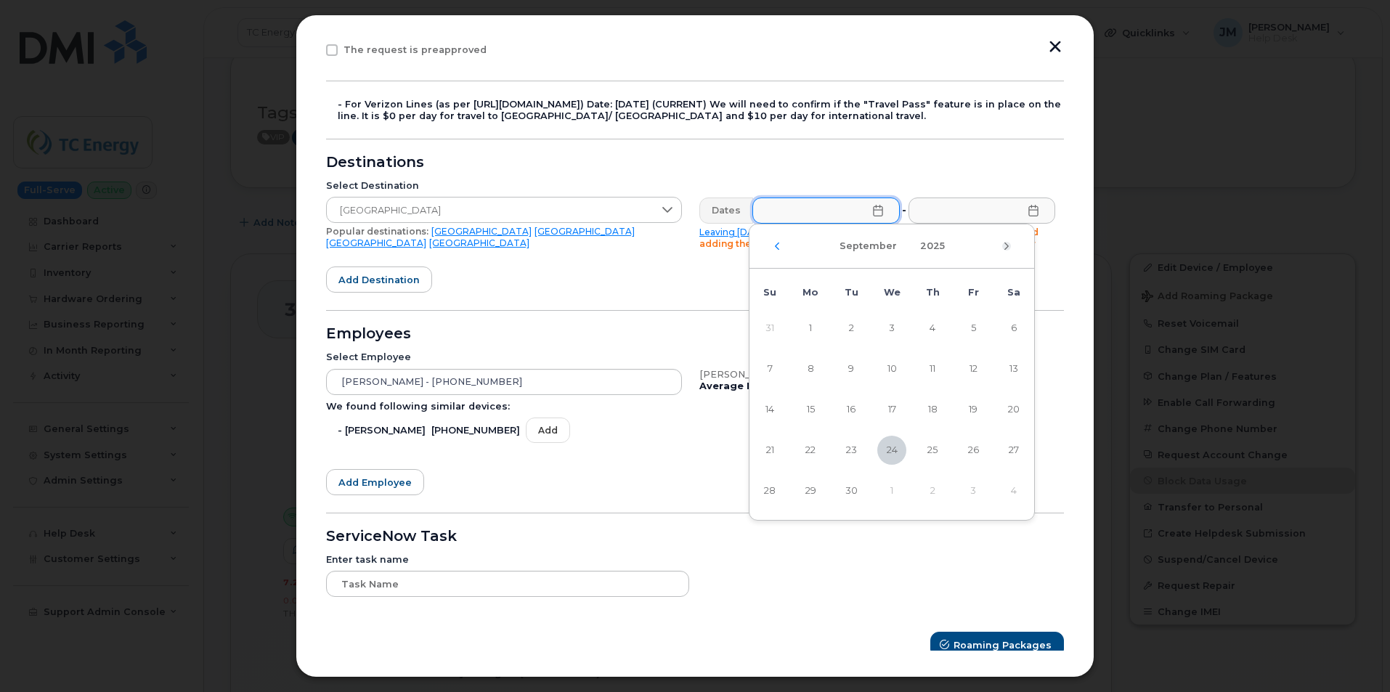
click at [1006, 244] on icon "Next Month" at bounding box center [1006, 246] width 4 height 7
click at [853, 369] on span "7" at bounding box center [851, 368] width 29 height 29
type input "10/07/2025"
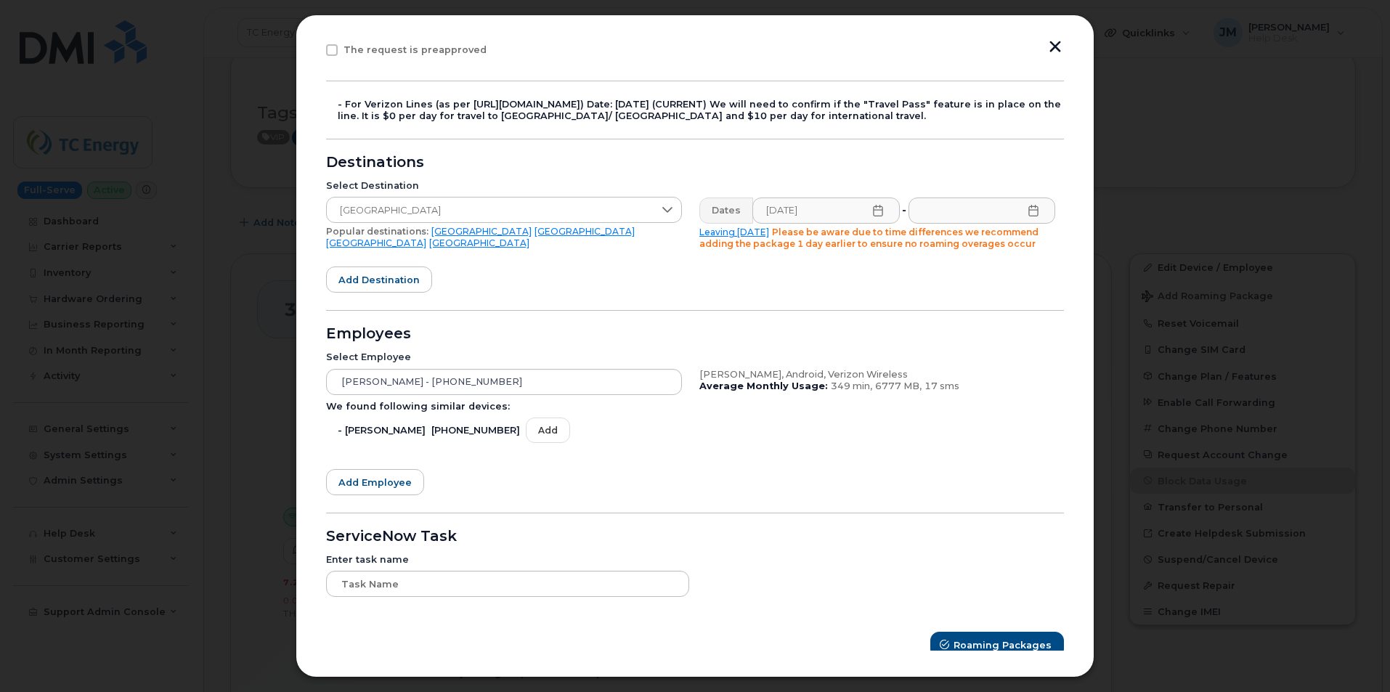
click at [1028, 215] on icon at bounding box center [1034, 211] width 12 height 12
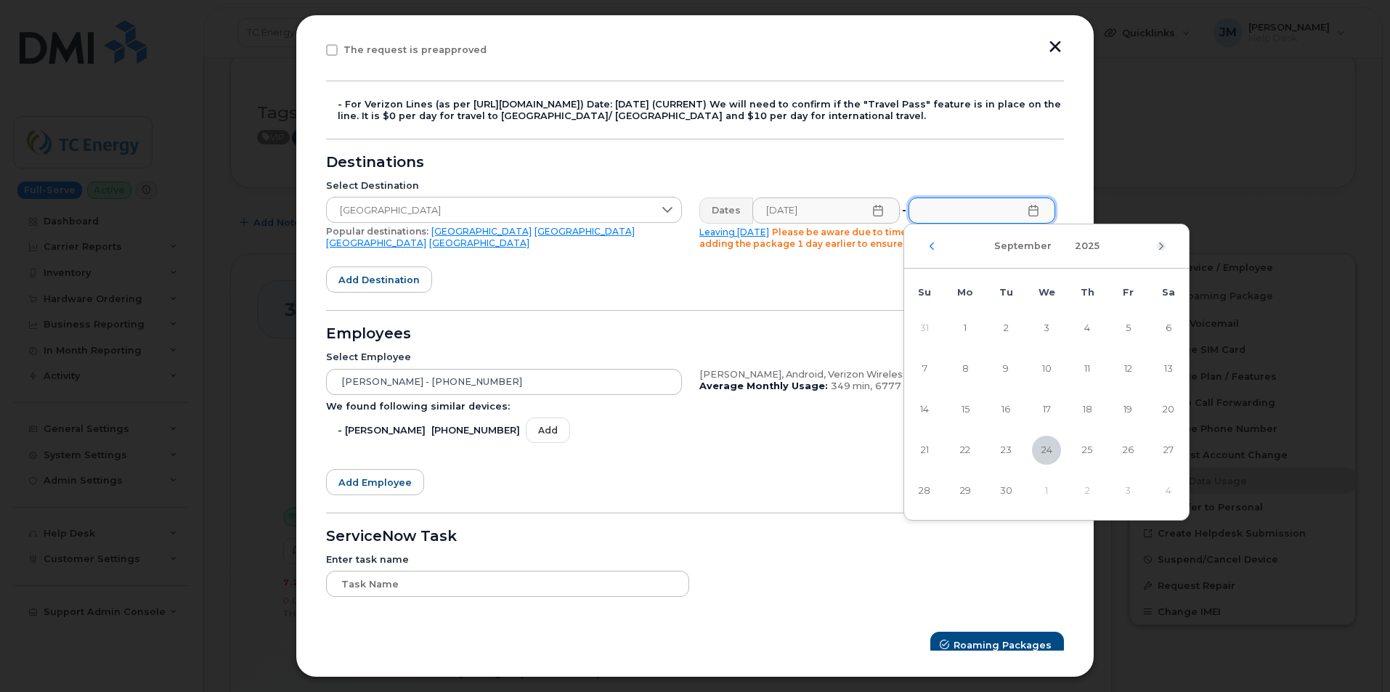
click at [1159, 243] on icon "Next Month" at bounding box center [1161, 246] width 9 height 12
click at [1173, 444] on span "25" at bounding box center [1168, 450] width 29 height 29
type input "10/25/2025"
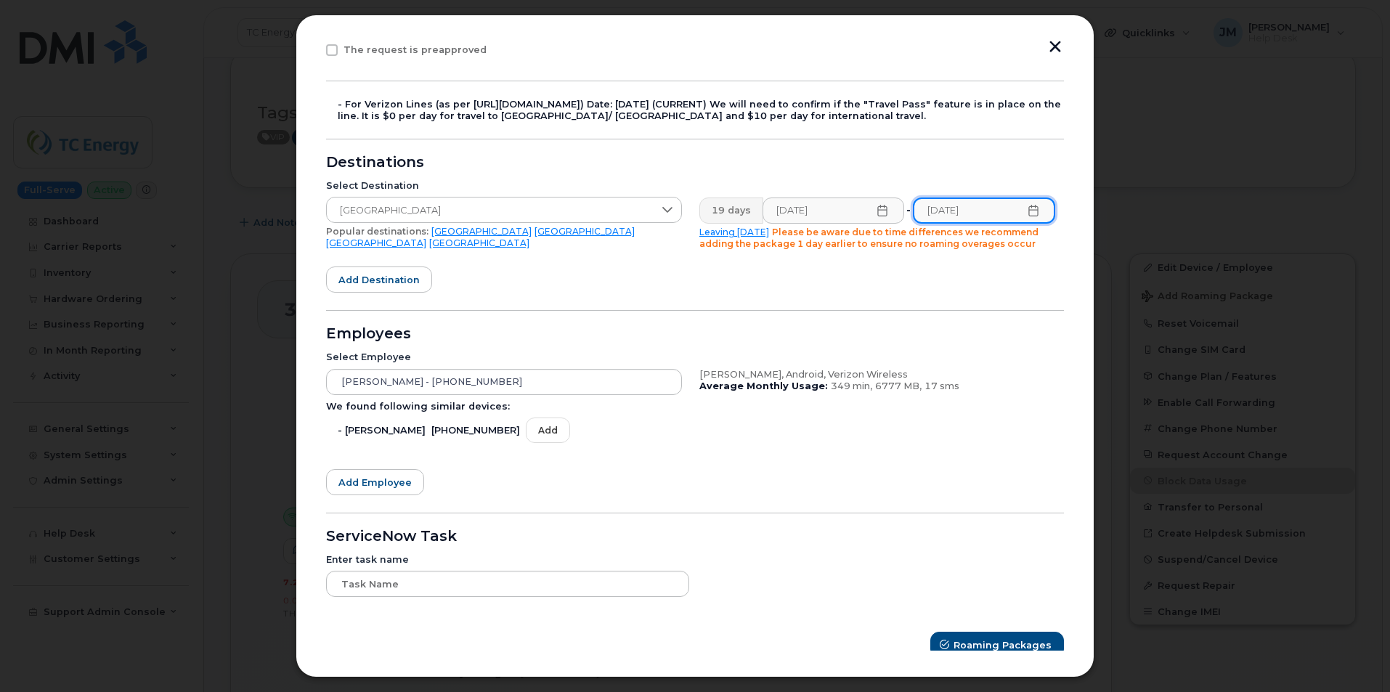
scroll to position [269, 0]
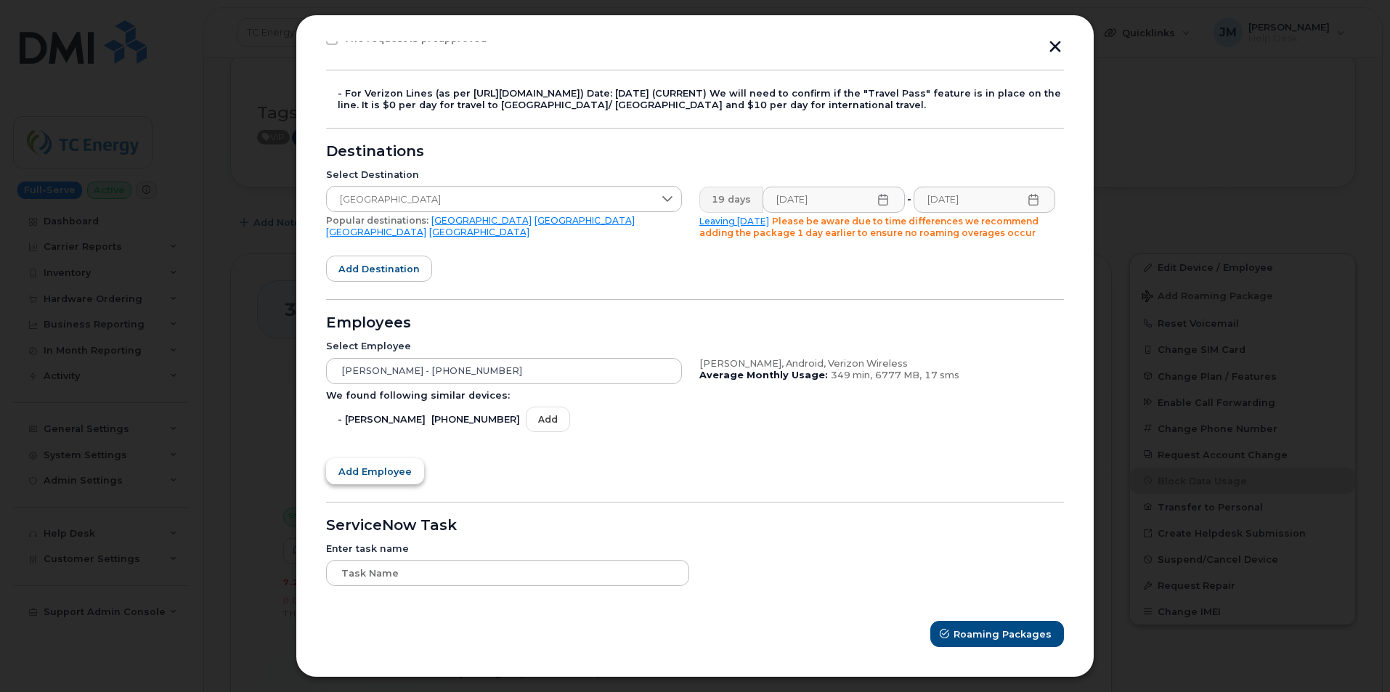
click at [370, 479] on button "Add employee" at bounding box center [375, 471] width 98 height 26
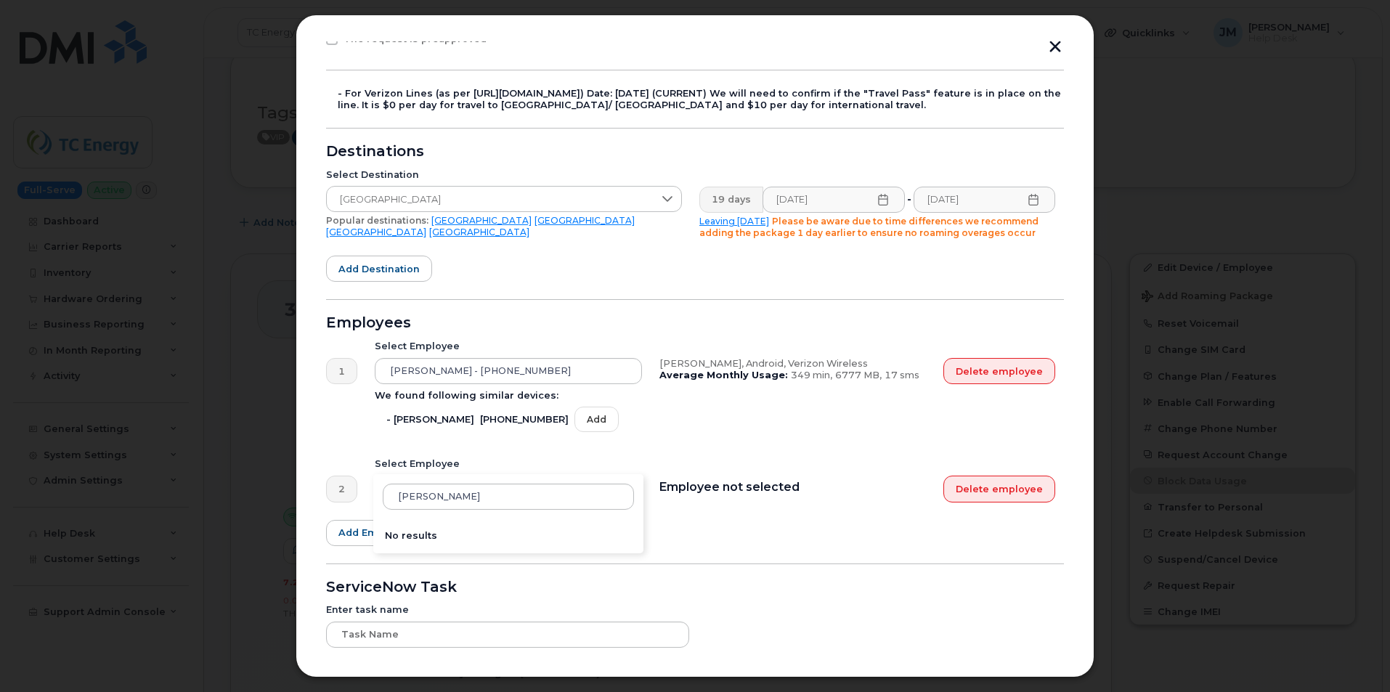
type input "Paul Shovelier"
click at [969, 488] on button "Delete employee" at bounding box center [999, 489] width 112 height 26
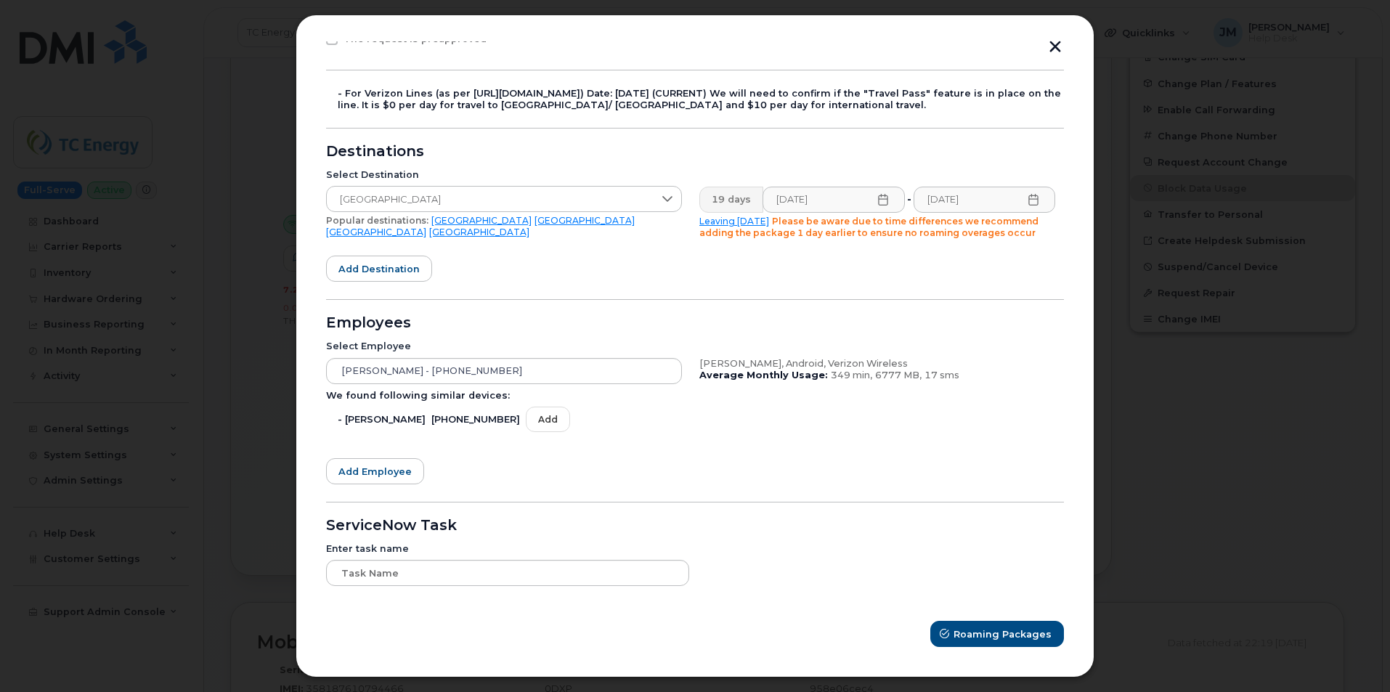
scroll to position [654, 0]
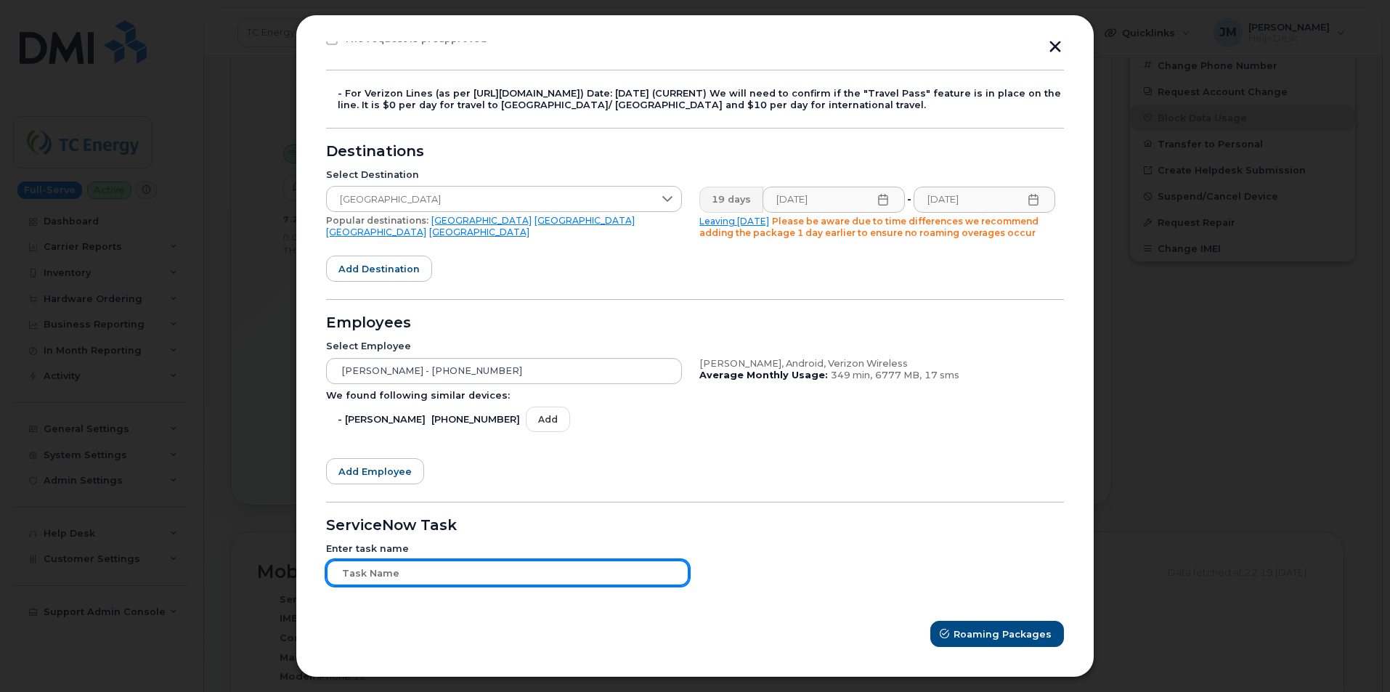
click at [422, 579] on input "text" at bounding box center [507, 573] width 363 height 26
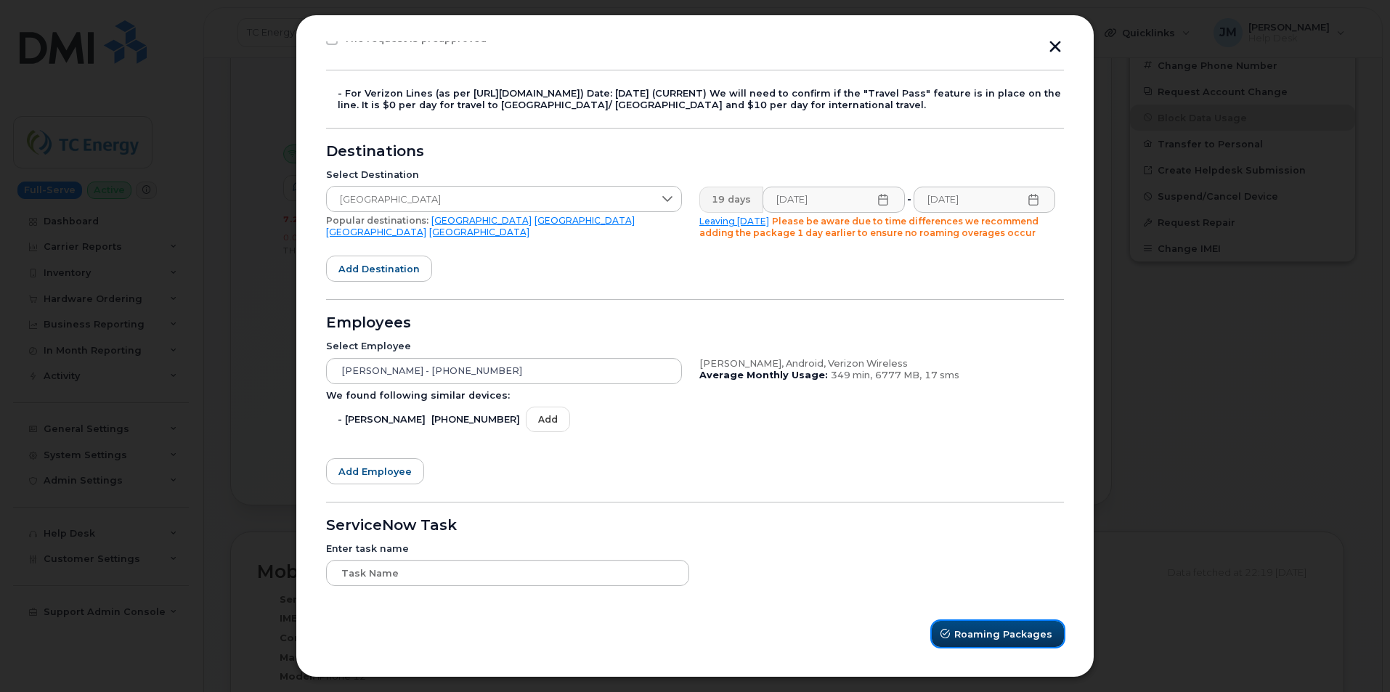
click at [987, 635] on span "Roaming Packages" at bounding box center [1003, 634] width 98 height 14
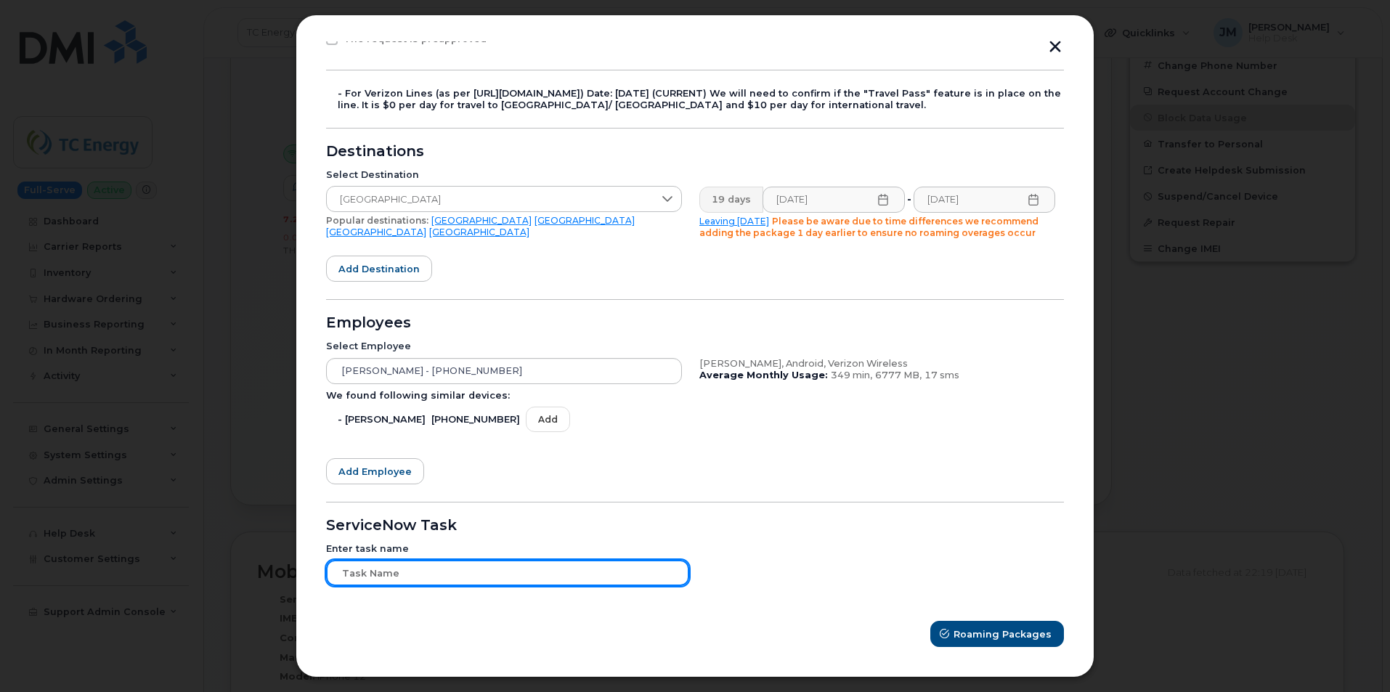
click at [437, 573] on input "text" at bounding box center [507, 573] width 363 height 26
paste input "Paul Shovelier"
type input "Paul Shovelier"
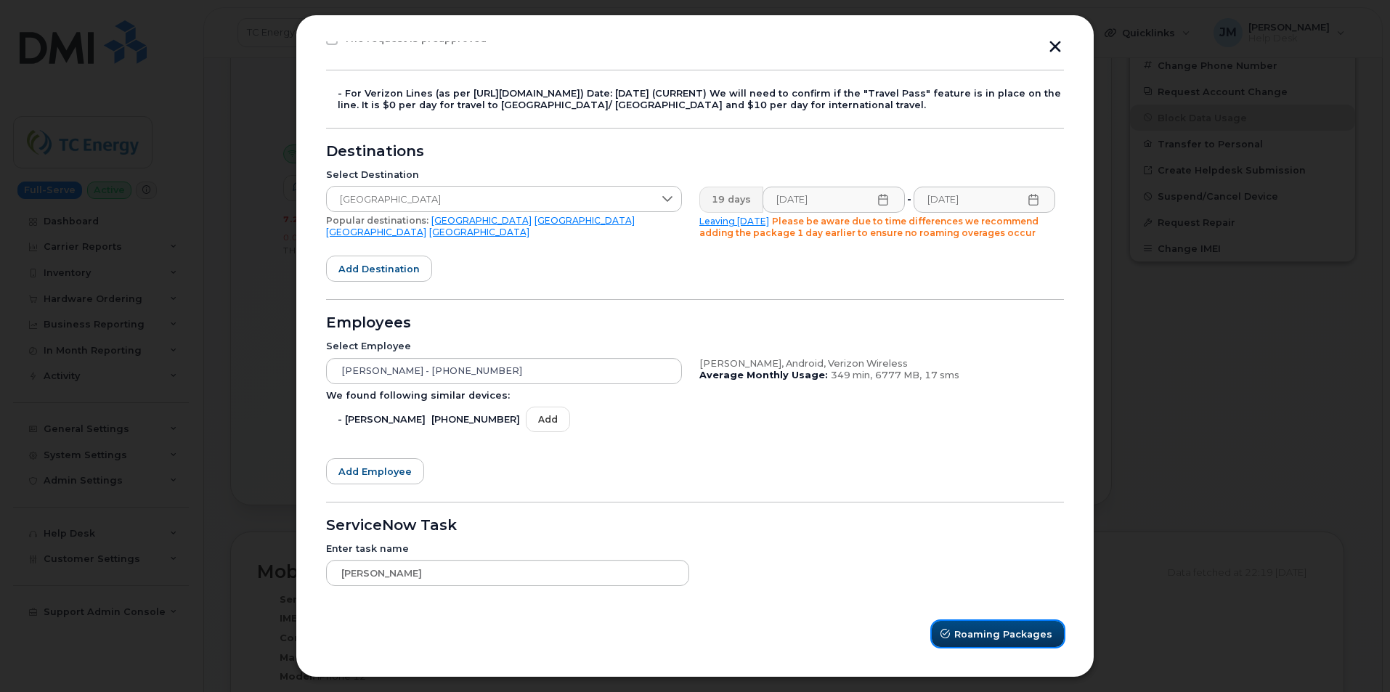
click at [988, 640] on span "Roaming Packages" at bounding box center [1003, 634] width 98 height 14
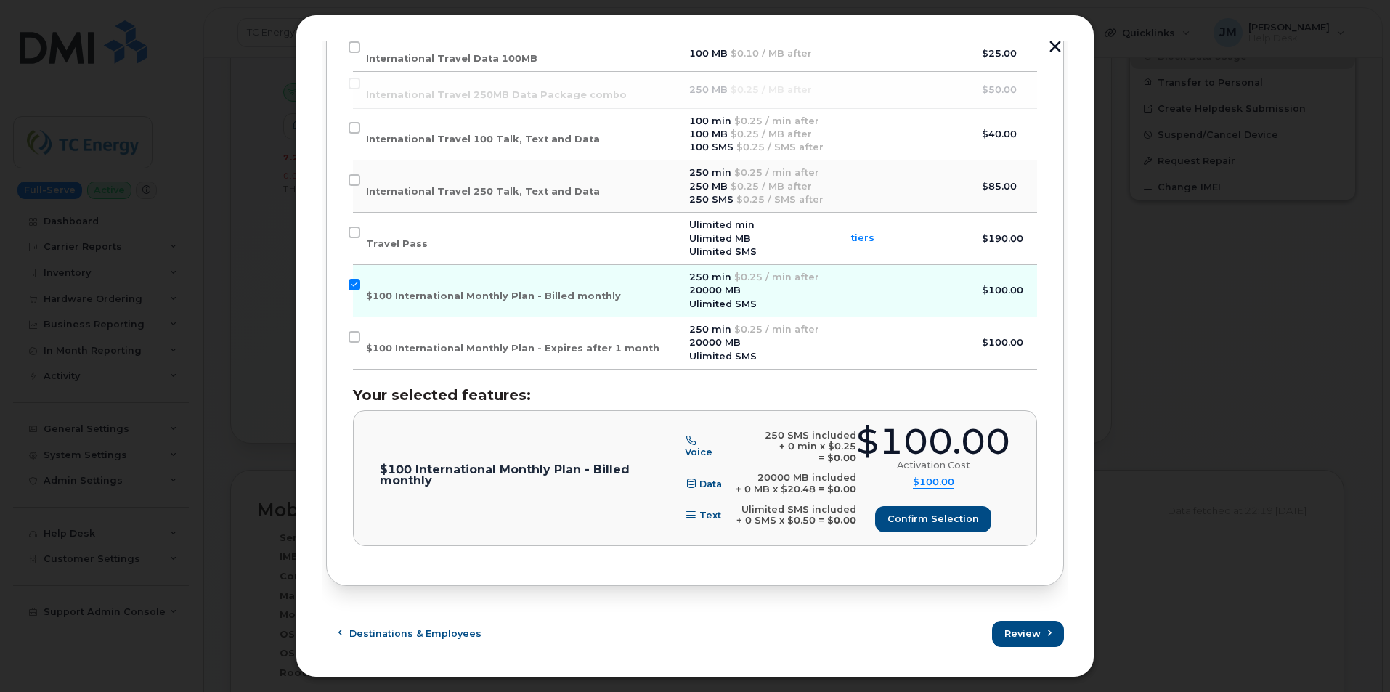
scroll to position [799, 0]
click at [937, 525] on span "Confirm selection" at bounding box center [932, 519] width 91 height 14
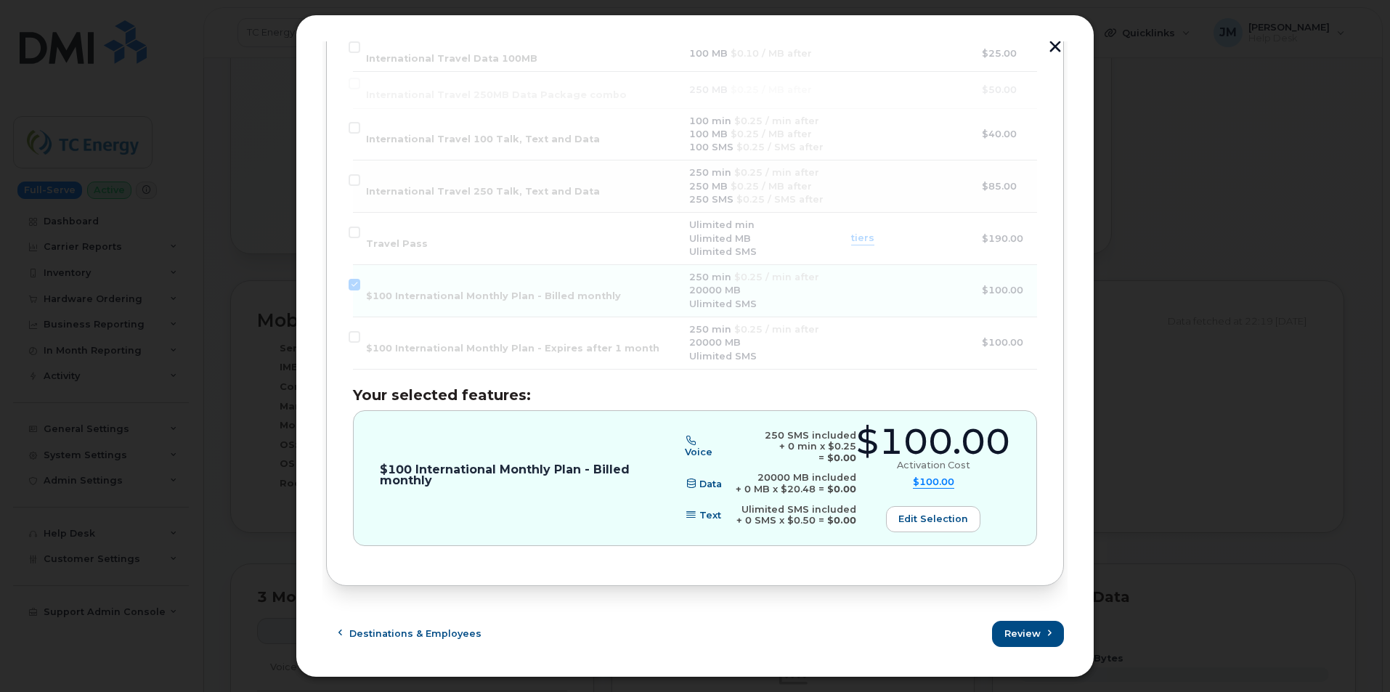
scroll to position [1017, 0]
click at [1028, 634] on span "Review" at bounding box center [1023, 634] width 36 height 14
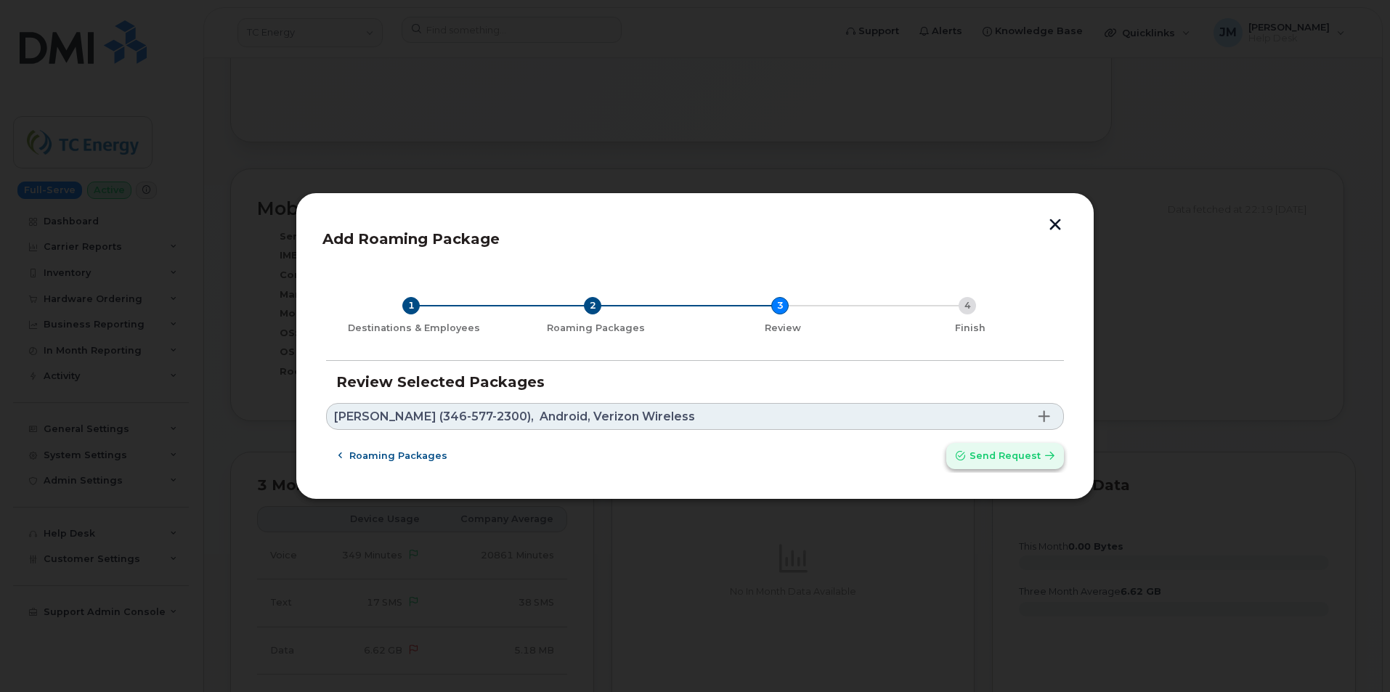
click at [995, 455] on span "Send request" at bounding box center [1004, 456] width 71 height 14
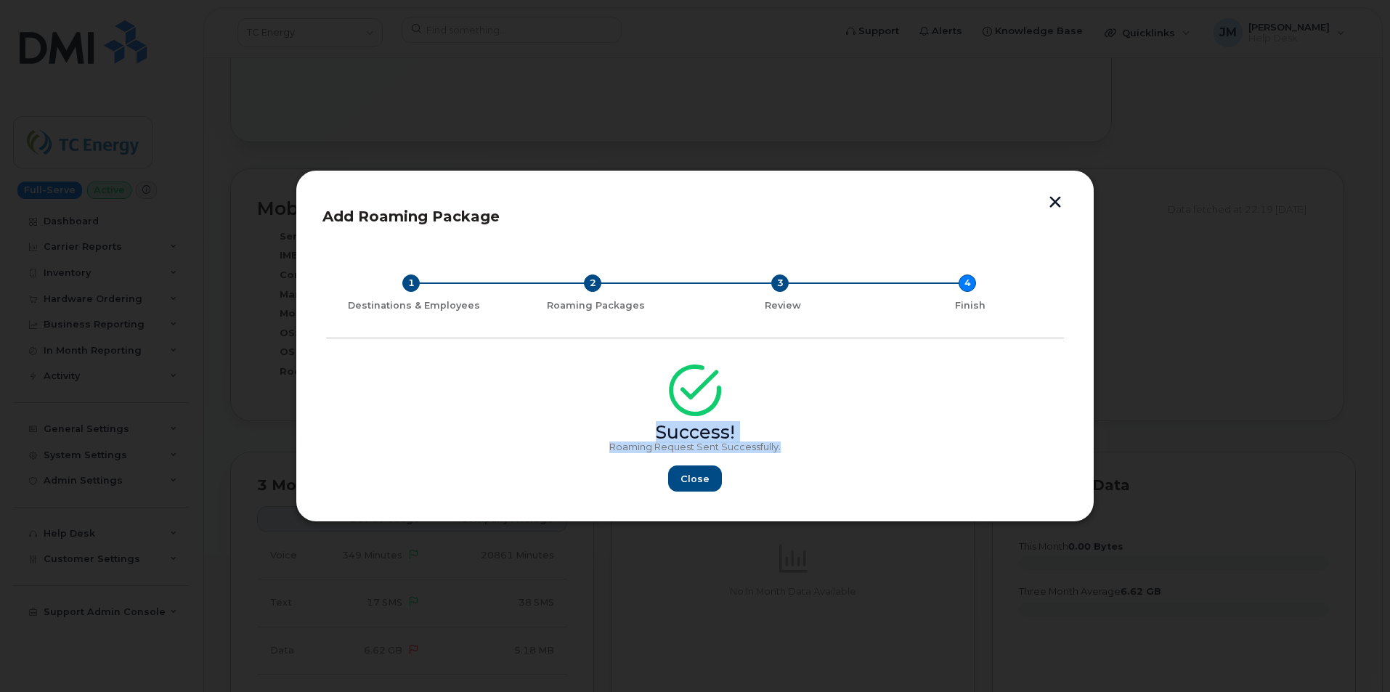
drag, startPoint x: 781, startPoint y: 447, endPoint x: 614, endPoint y: 437, distance: 166.6
click at [614, 437] on div "Success! Roaming Request Sent Successfully. Close" at bounding box center [695, 432] width 738 height 119
copy div "Success! Roaming Request Sent Successfully."
click at [688, 476] on span "Close" at bounding box center [694, 479] width 29 height 14
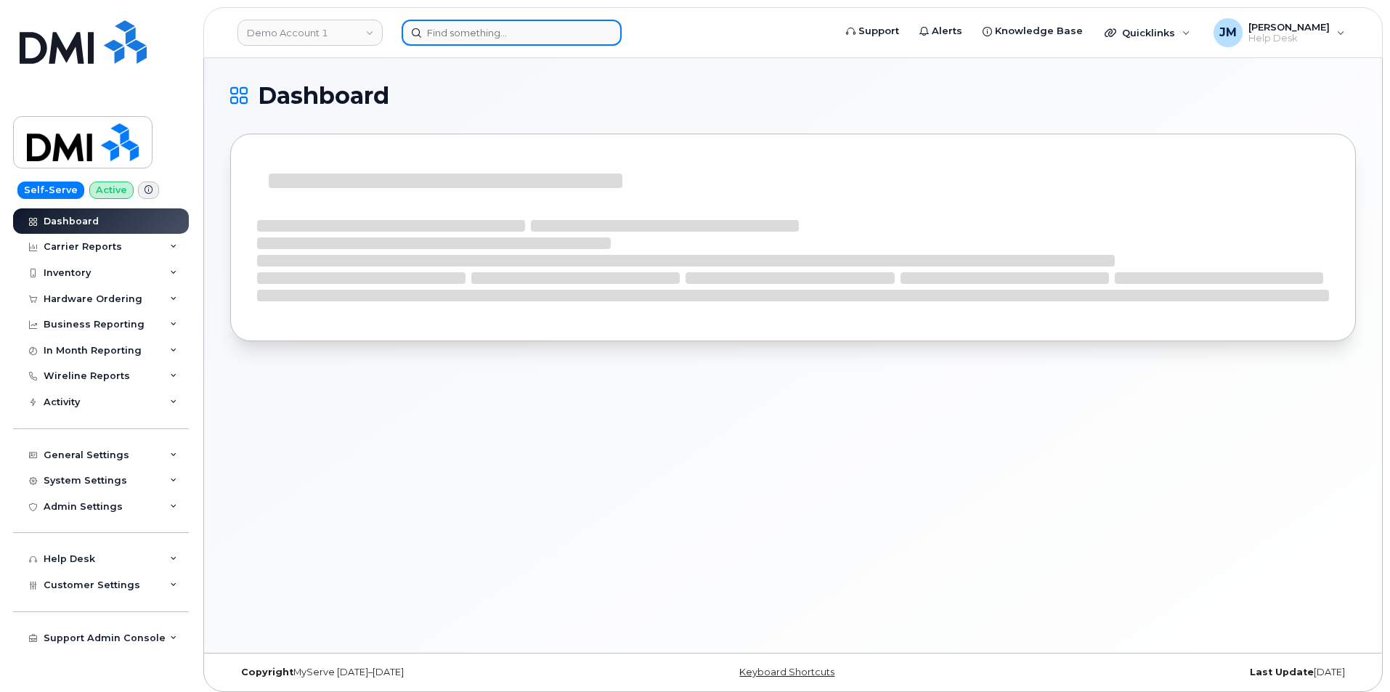
click at [497, 26] on input at bounding box center [512, 33] width 220 height 26
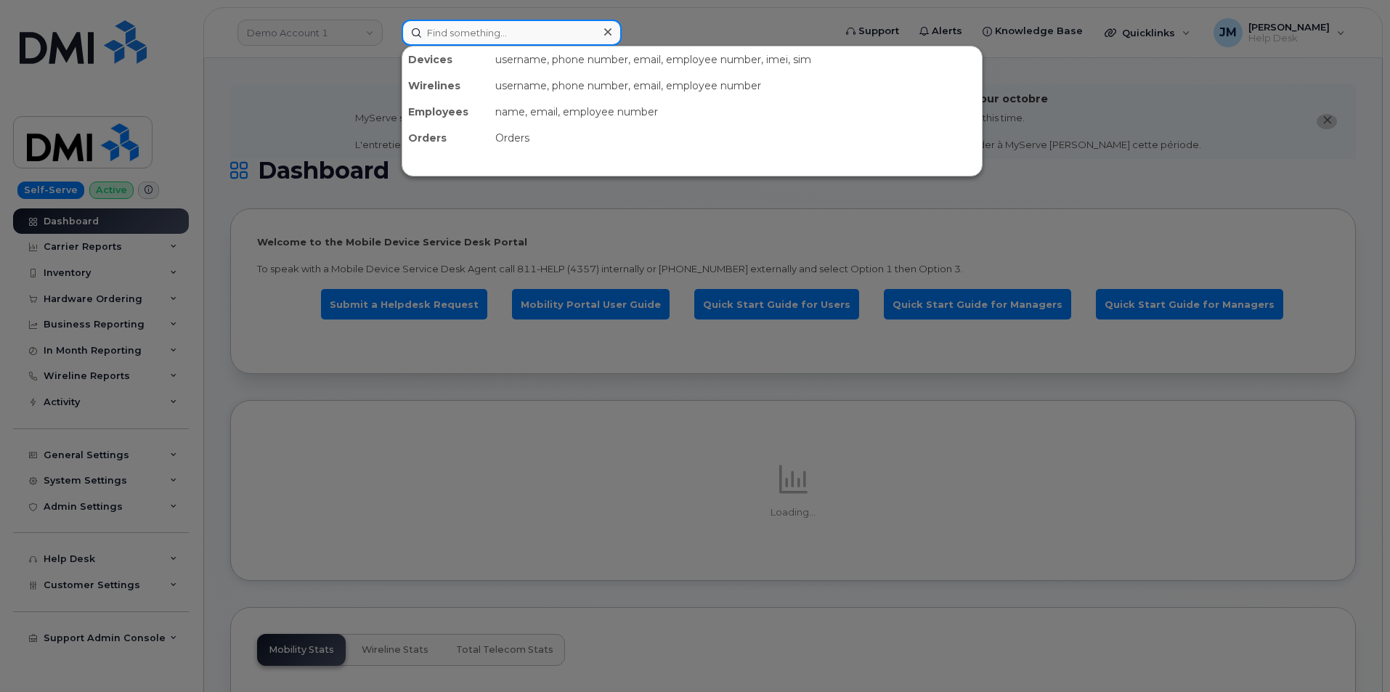
paste input "5165590516"
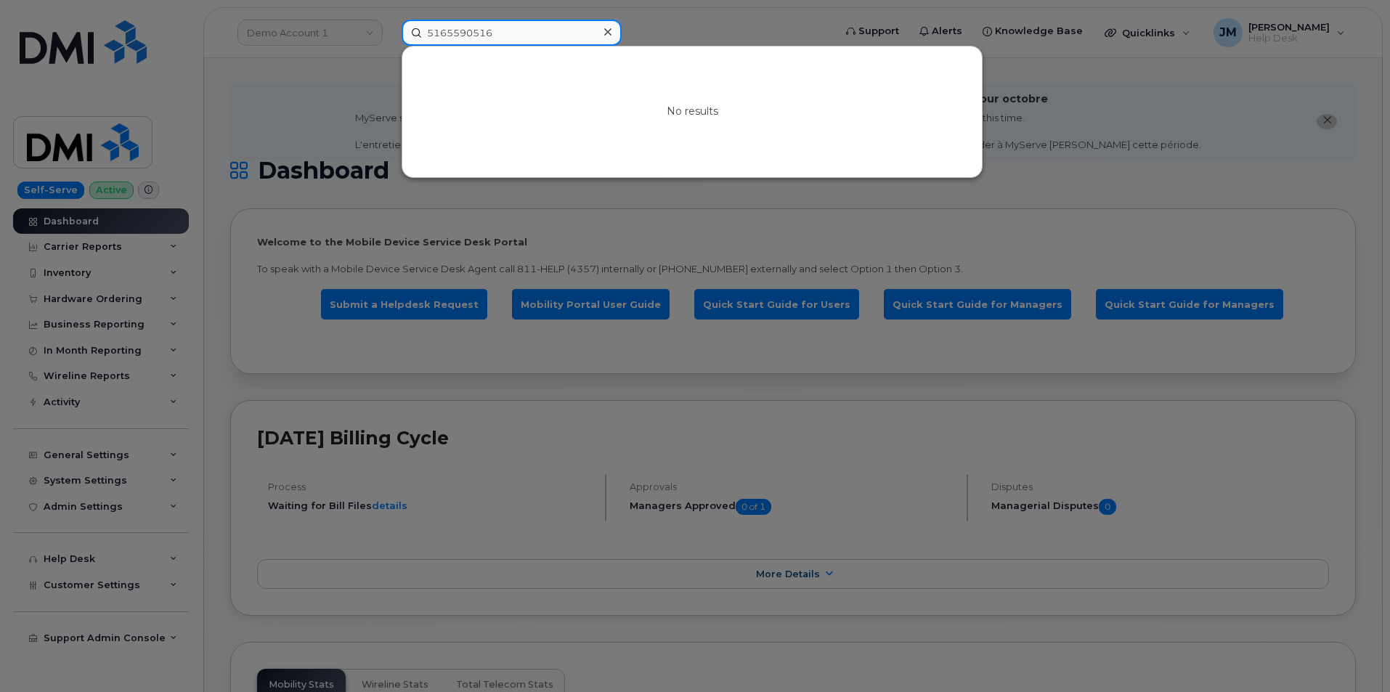
type input "5165590516"
click at [610, 31] on icon at bounding box center [607, 32] width 7 height 12
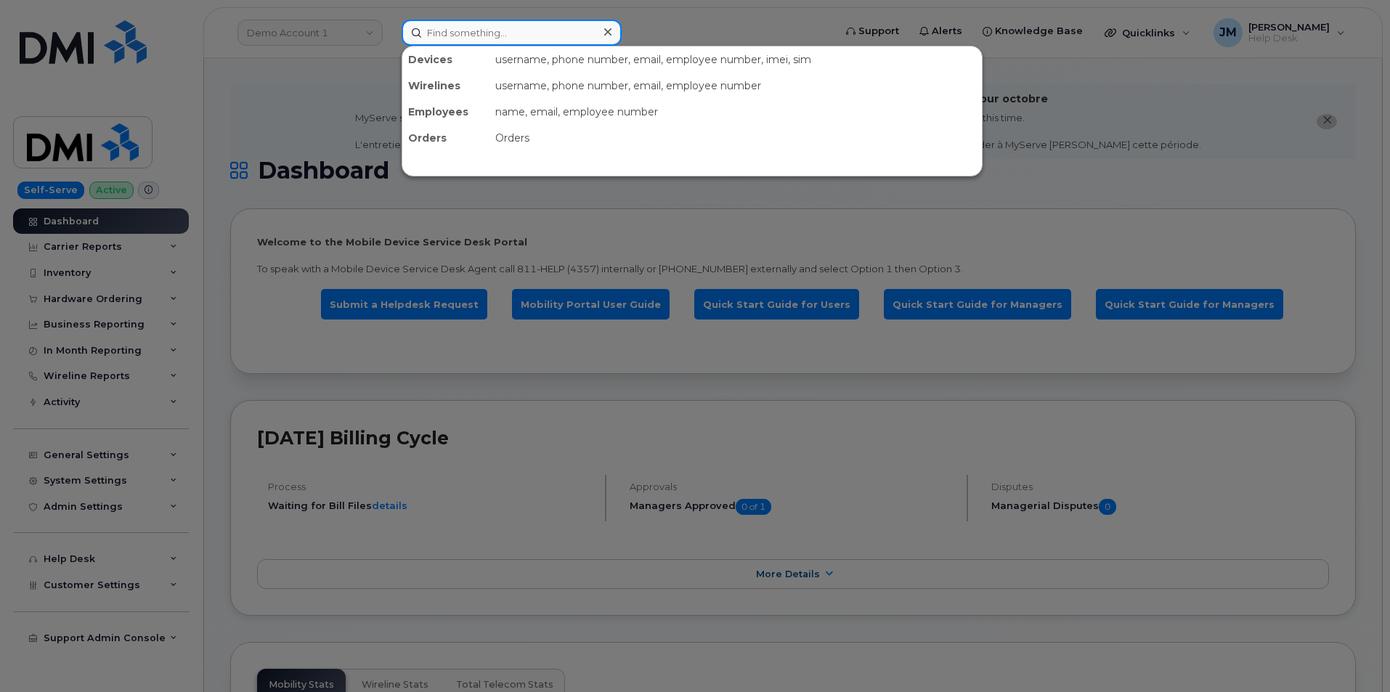
click at [523, 32] on input at bounding box center [512, 33] width 220 height 26
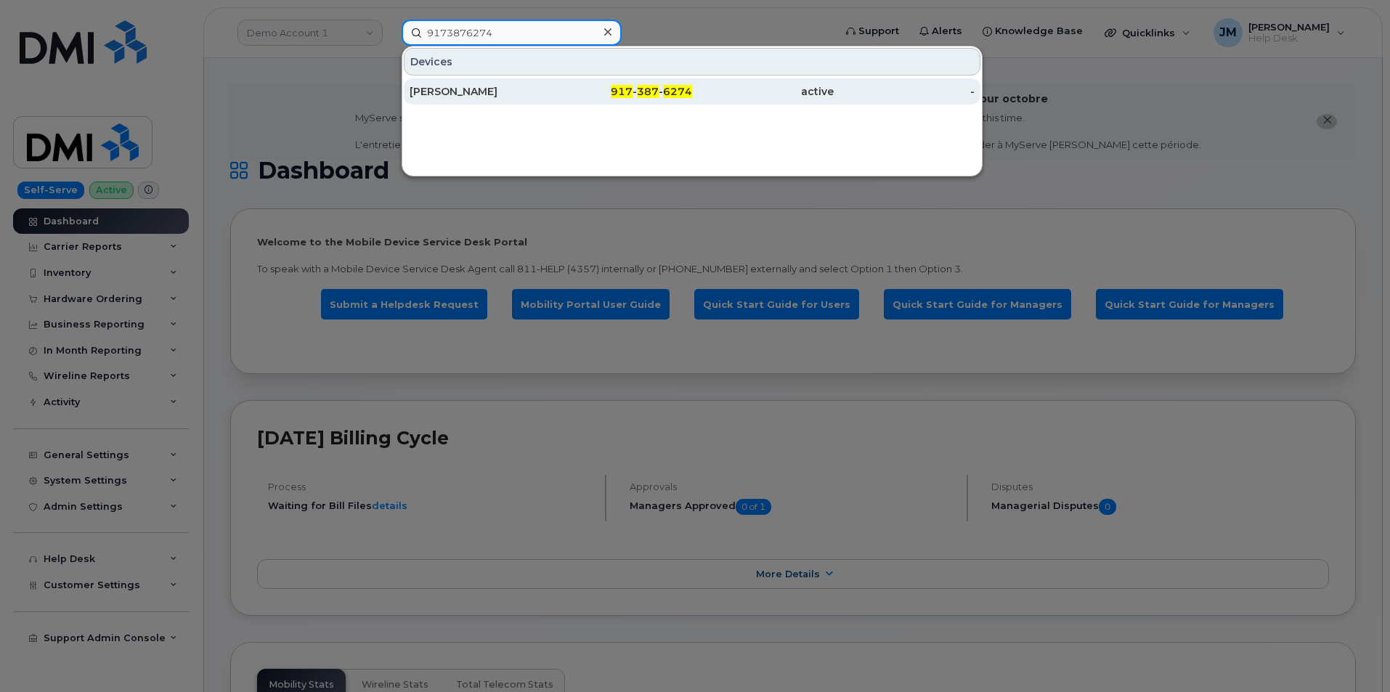
type input "9173876274"
click at [471, 97] on div "[PERSON_NAME]" at bounding box center [481, 91] width 142 height 15
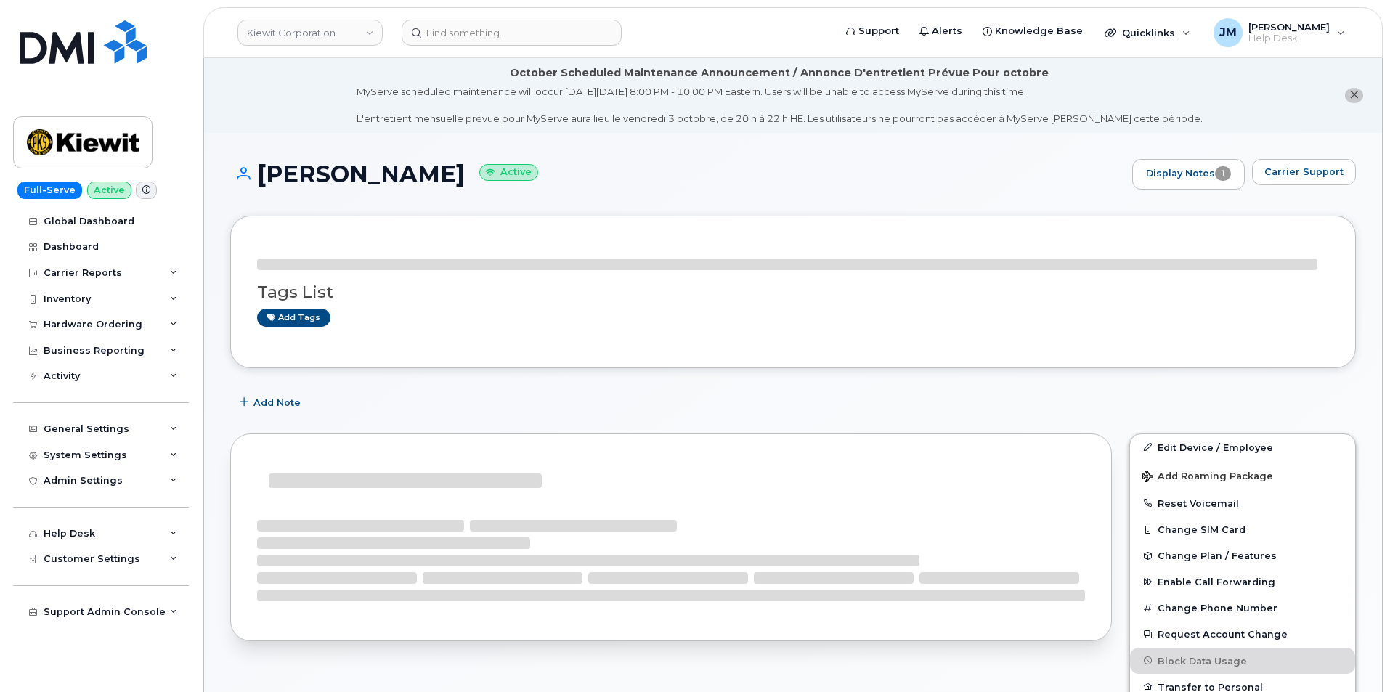
click at [283, 89] on li "October Scheduled Maintenance Announcement / Annonce D'entretient Prévue Pour o…" at bounding box center [793, 95] width 1178 height 75
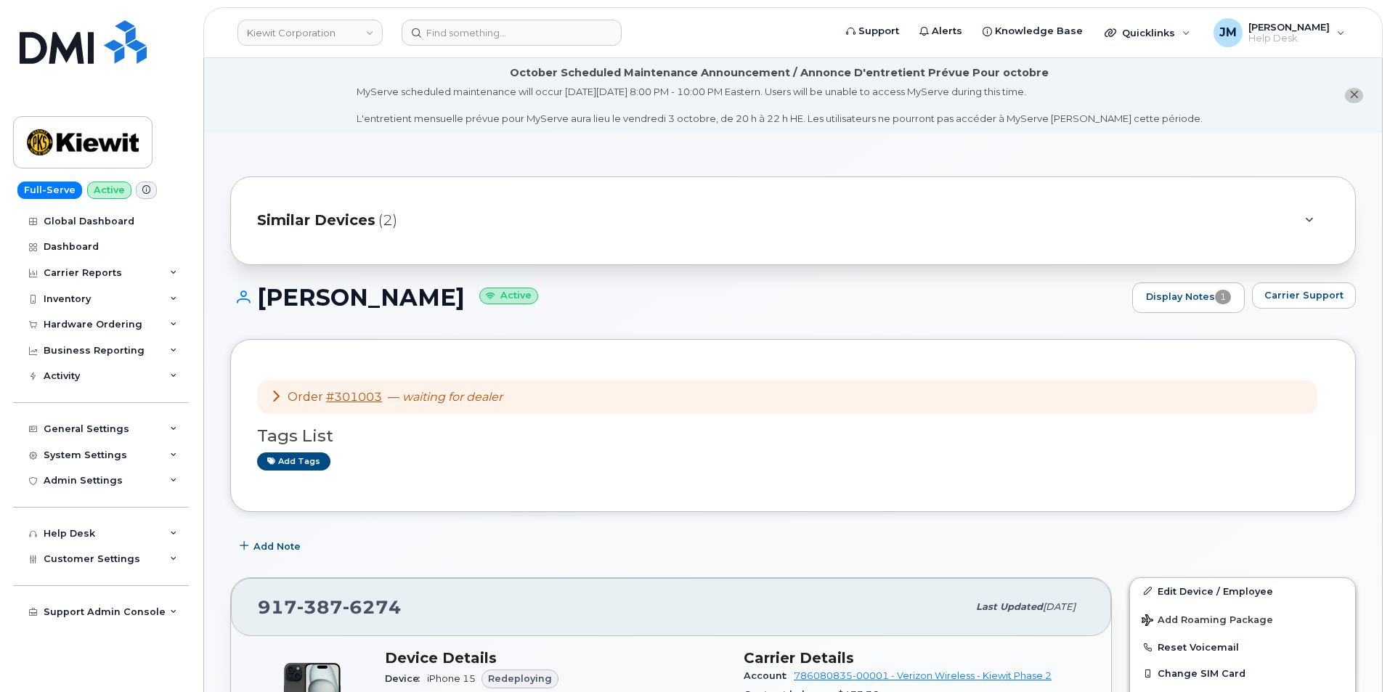
drag, startPoint x: 479, startPoint y: 295, endPoint x: 264, endPoint y: 276, distance: 215.8
copy h1 "[PERSON_NAME]"
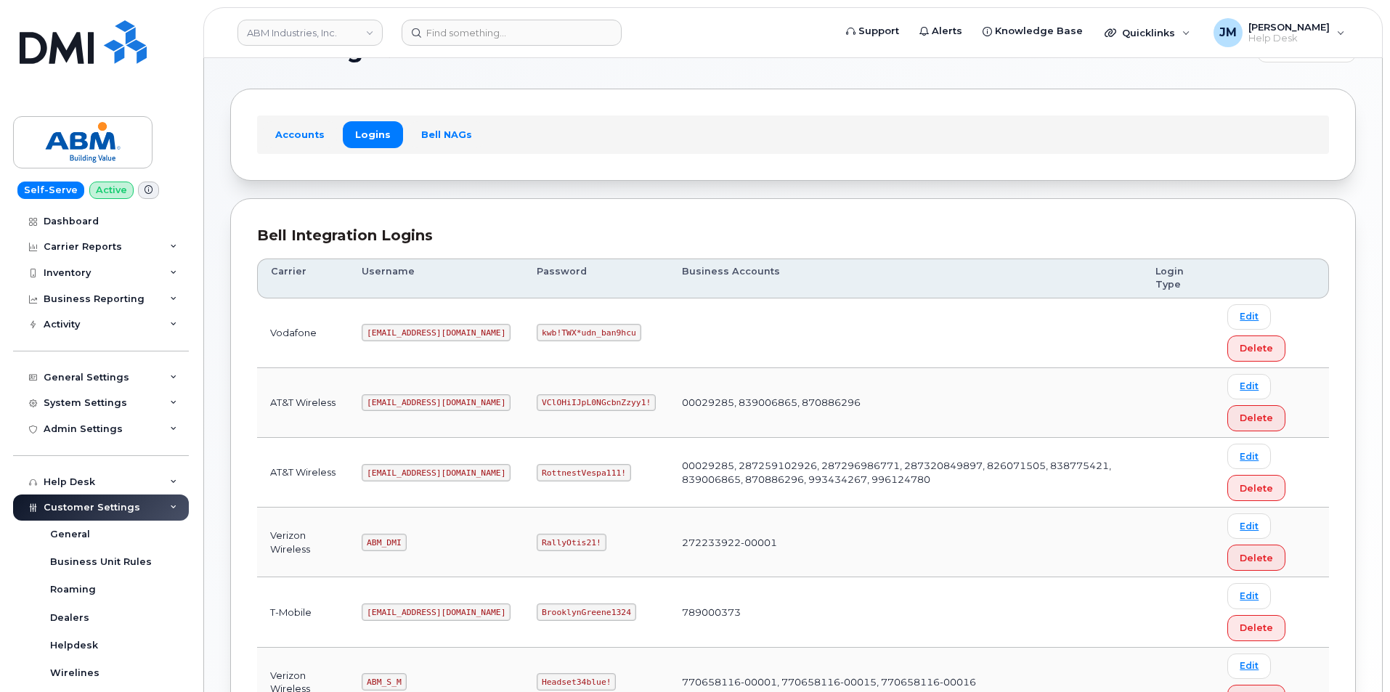
scroll to position [73, 0]
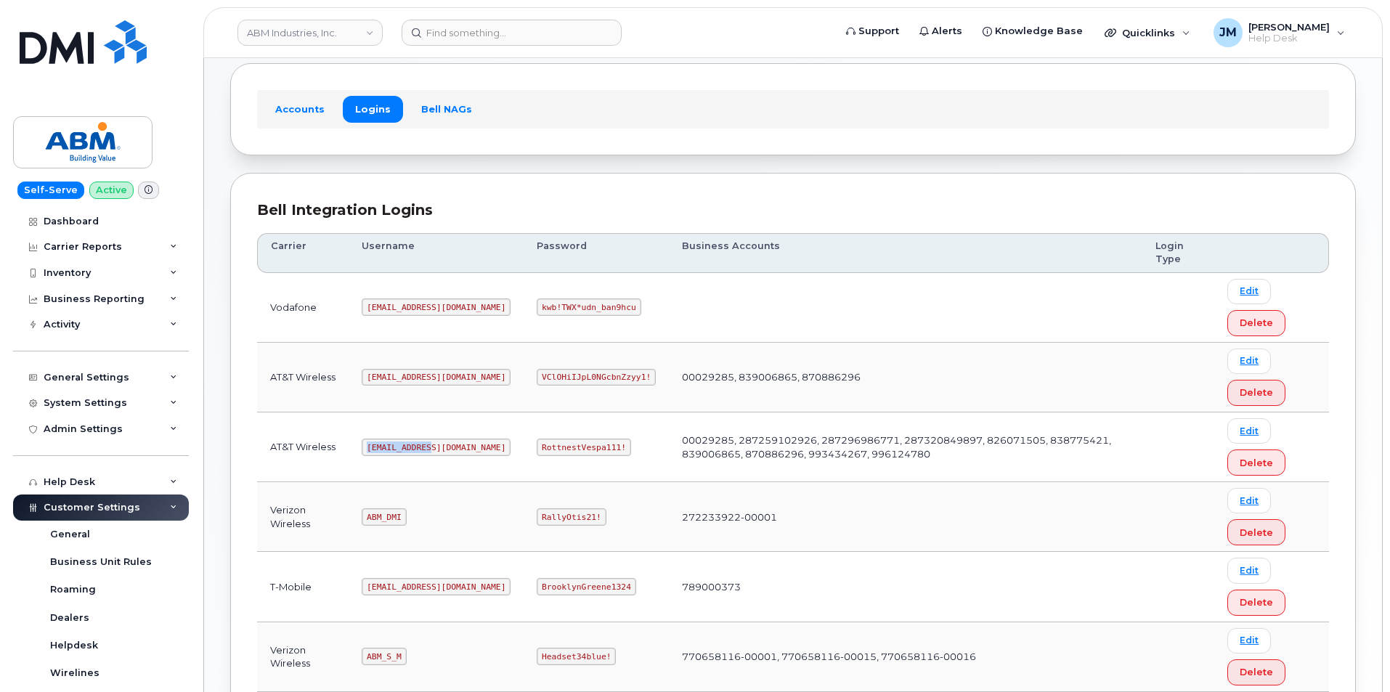
drag, startPoint x: 431, startPoint y: 445, endPoint x: 374, endPoint y: 449, distance: 56.8
click at [358, 451] on td "[EMAIL_ADDRESS][DOMAIN_NAME]" at bounding box center [436, 447] width 175 height 70
copy code "[EMAIL_ADDRESS][DOMAIN_NAME]"
drag, startPoint x: 569, startPoint y: 444, endPoint x: 484, endPoint y: 450, distance: 85.9
click at [524, 450] on td "RottnestVespa111!" at bounding box center [596, 447] width 145 height 70
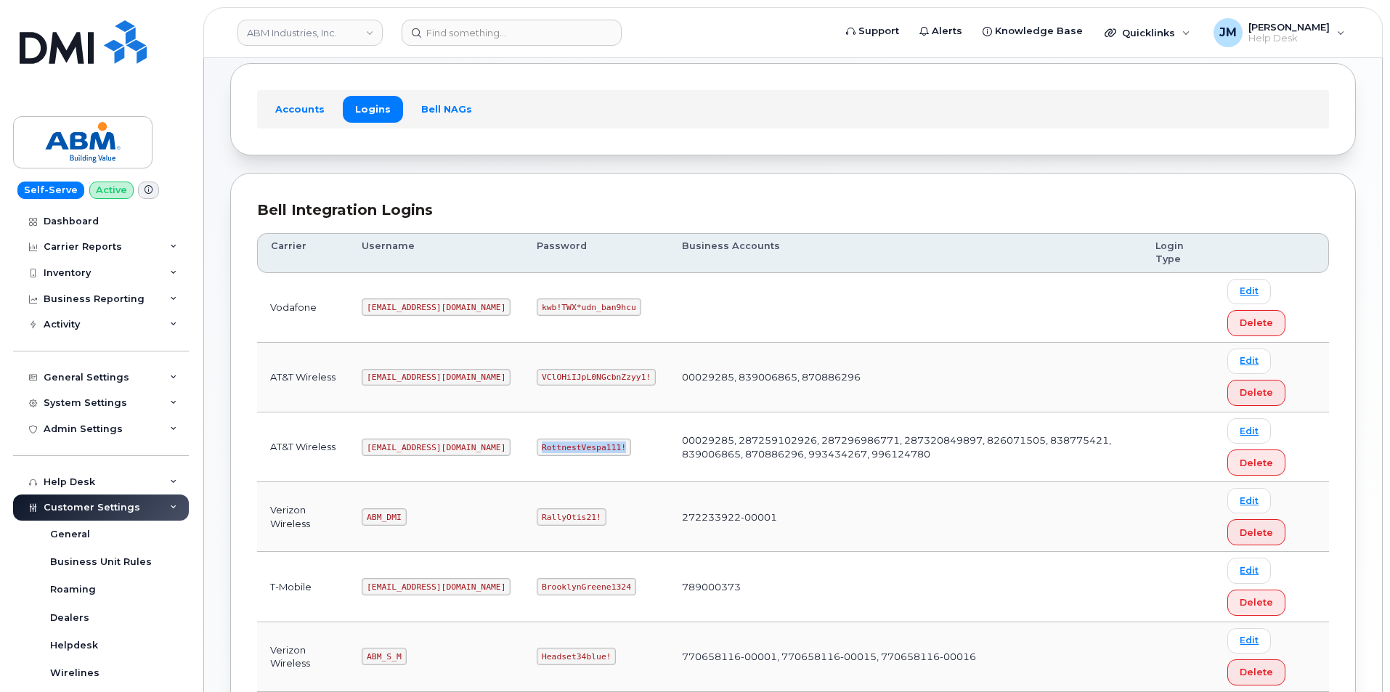
copy code "RottnestVespa111!"
